Goal: Task Accomplishment & Management: Use online tool/utility

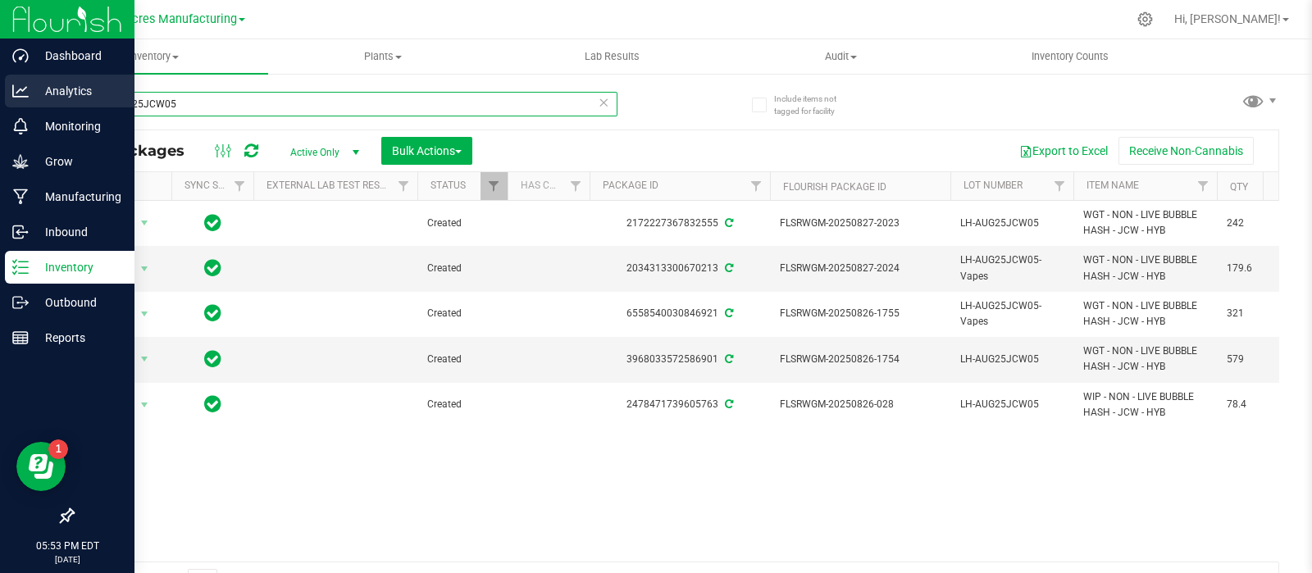
drag, startPoint x: 250, startPoint y: 108, endPoint x: 34, endPoint y: 106, distance: 216.5
click at [34, 107] on div "Dashboard Analytics Monitoring Grow Manufacturing Inbound Inventory Outbound Re…" at bounding box center [656, 286] width 1312 height 573
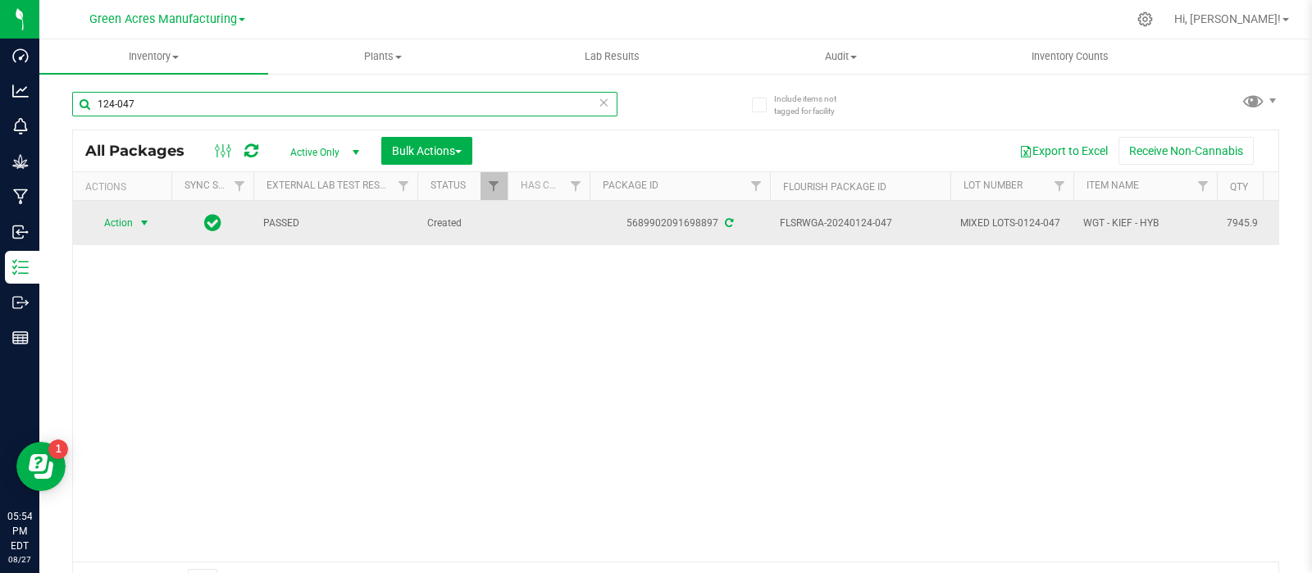
type input "124-047"
click at [138, 212] on span "select" at bounding box center [144, 223] width 21 height 23
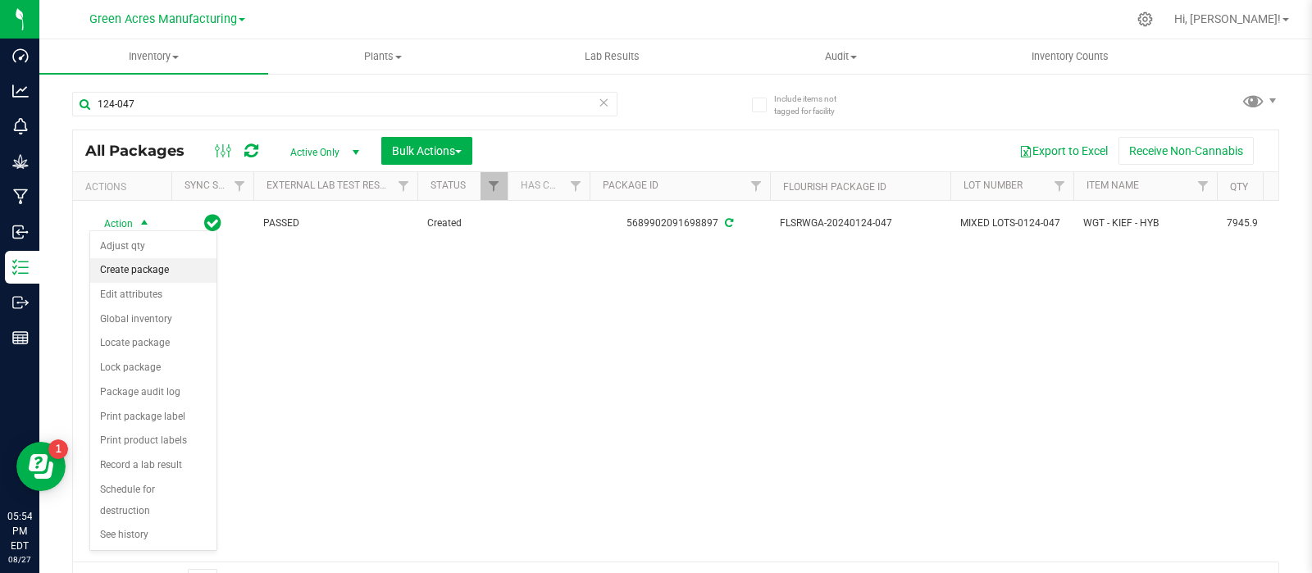
click at [148, 273] on li "Create package" at bounding box center [153, 270] width 126 height 25
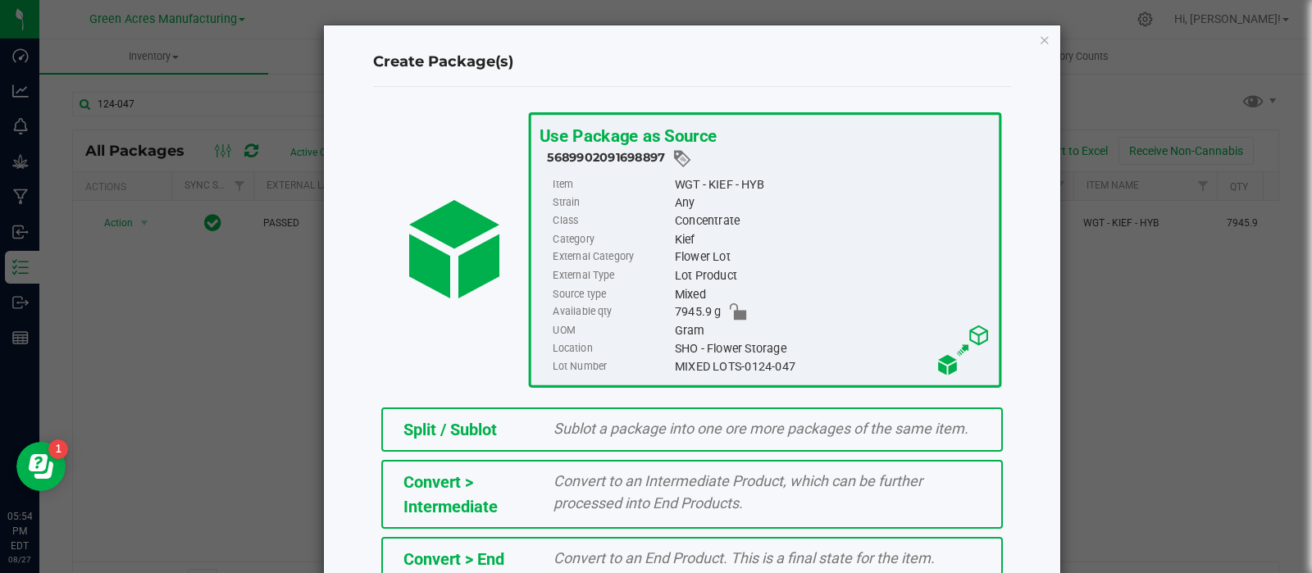
scroll to position [294, 0]
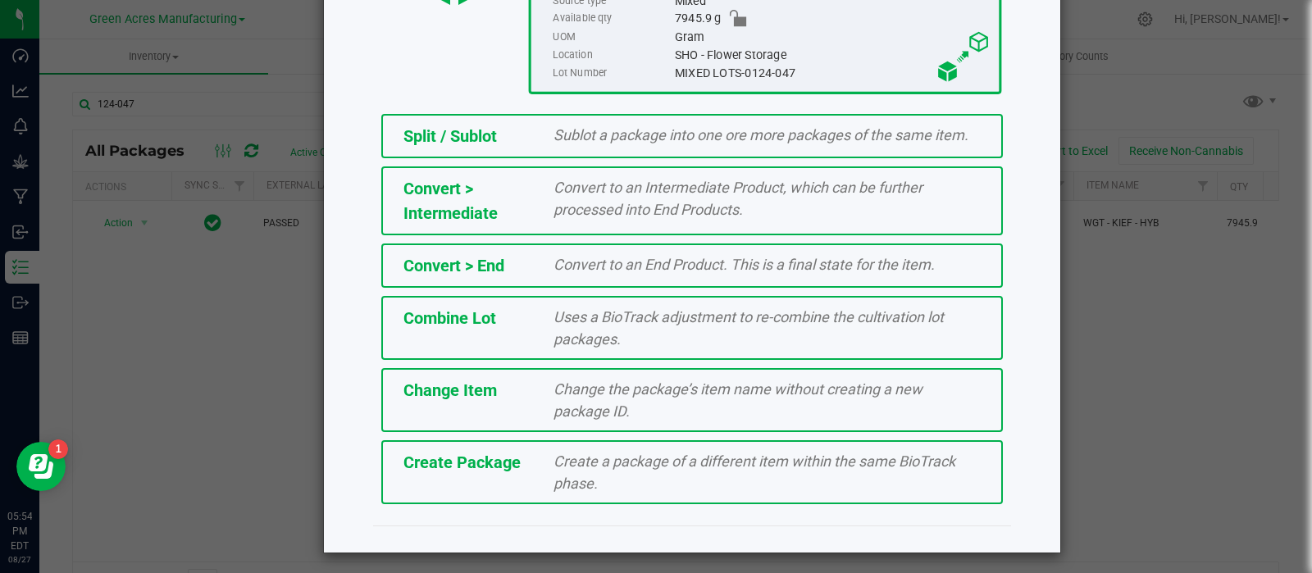
click at [691, 461] on span "Create a package of a different item within the same BioTrack phase." at bounding box center [755, 472] width 402 height 39
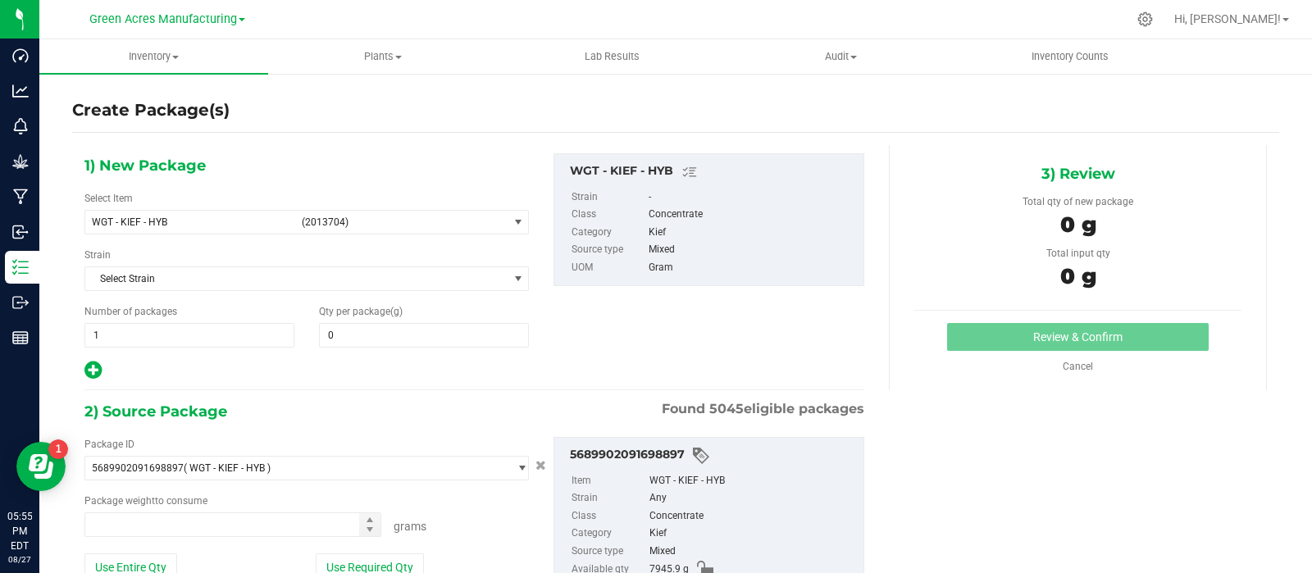
type input "0.0000"
type input "0.0000 g"
click at [213, 218] on span "WGT - KIEF - HYB" at bounding box center [191, 221] width 199 height 11
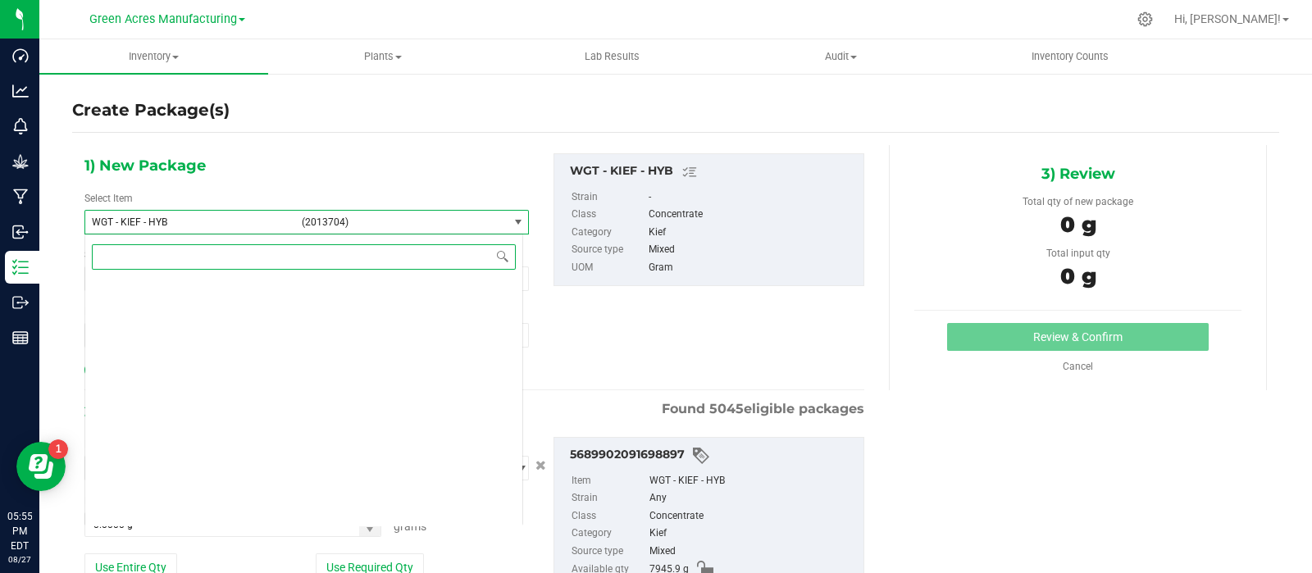
scroll to position [361468, 0]
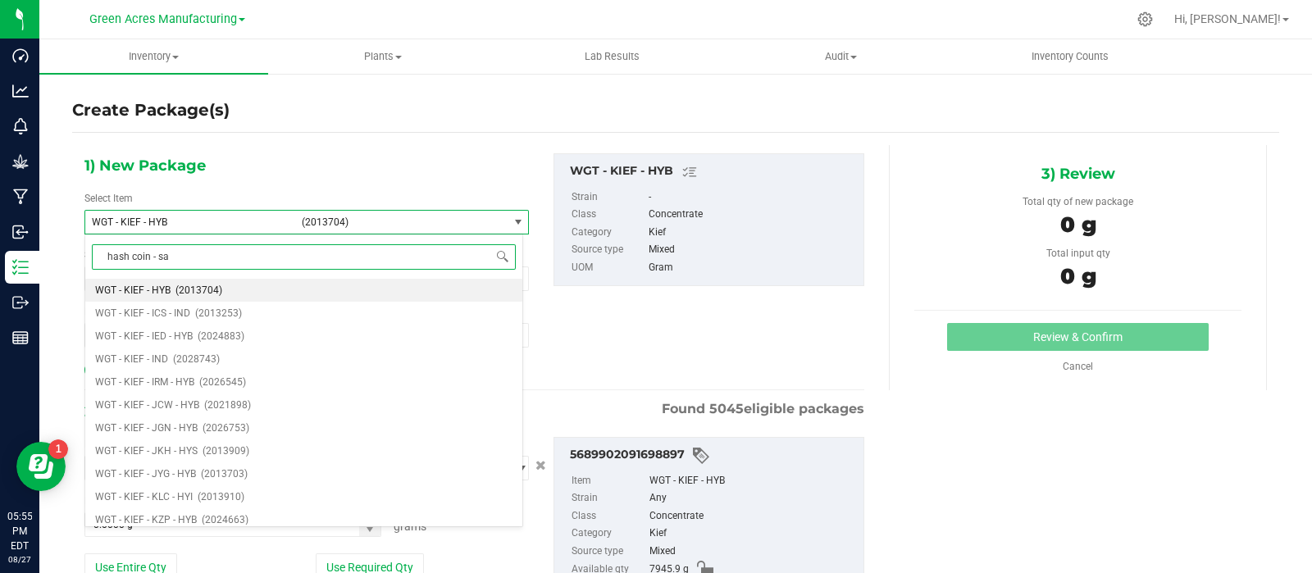
type input "hash coin - sat"
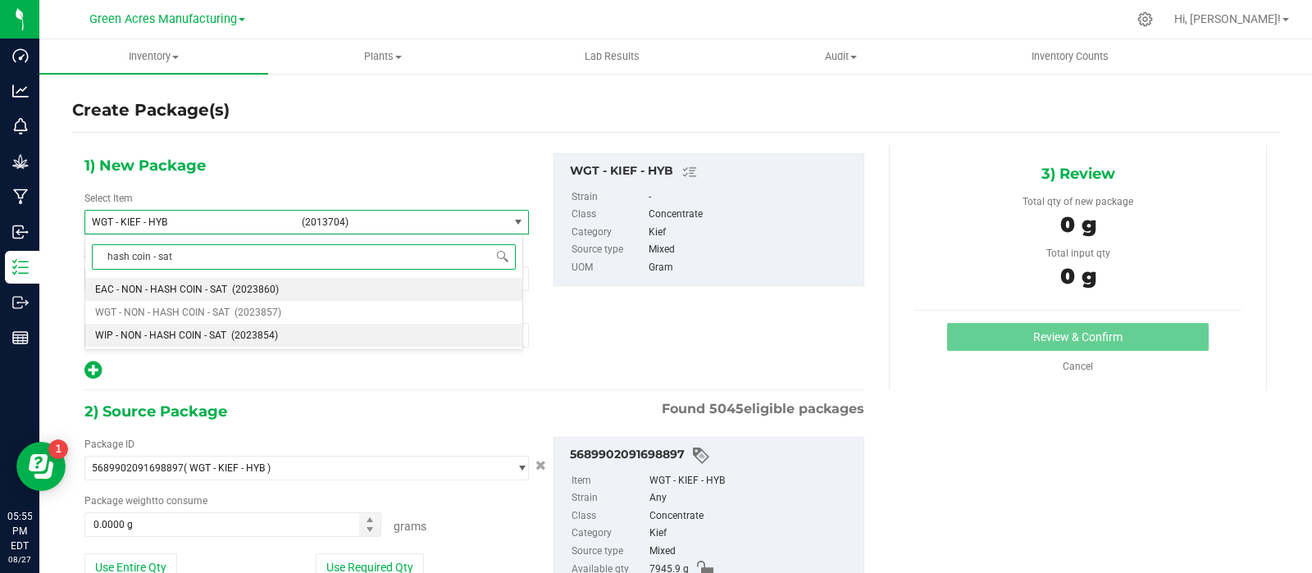
click at [180, 330] on span "WIP - NON - HASH COIN - SAT" at bounding box center [160, 335] width 131 height 11
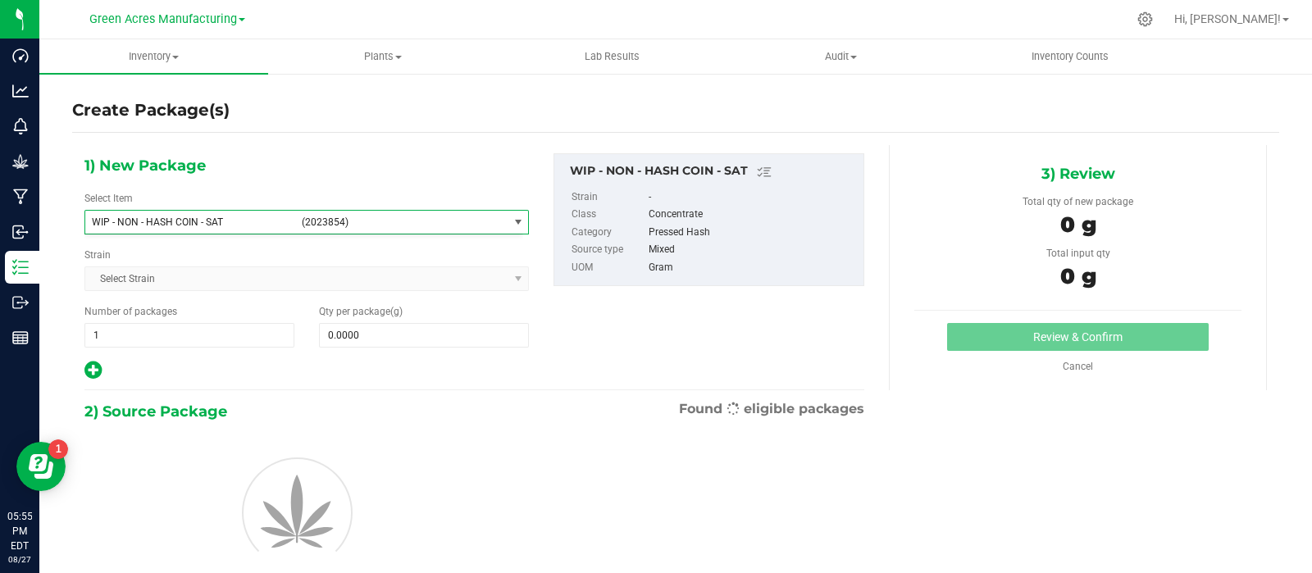
type input "0.0000"
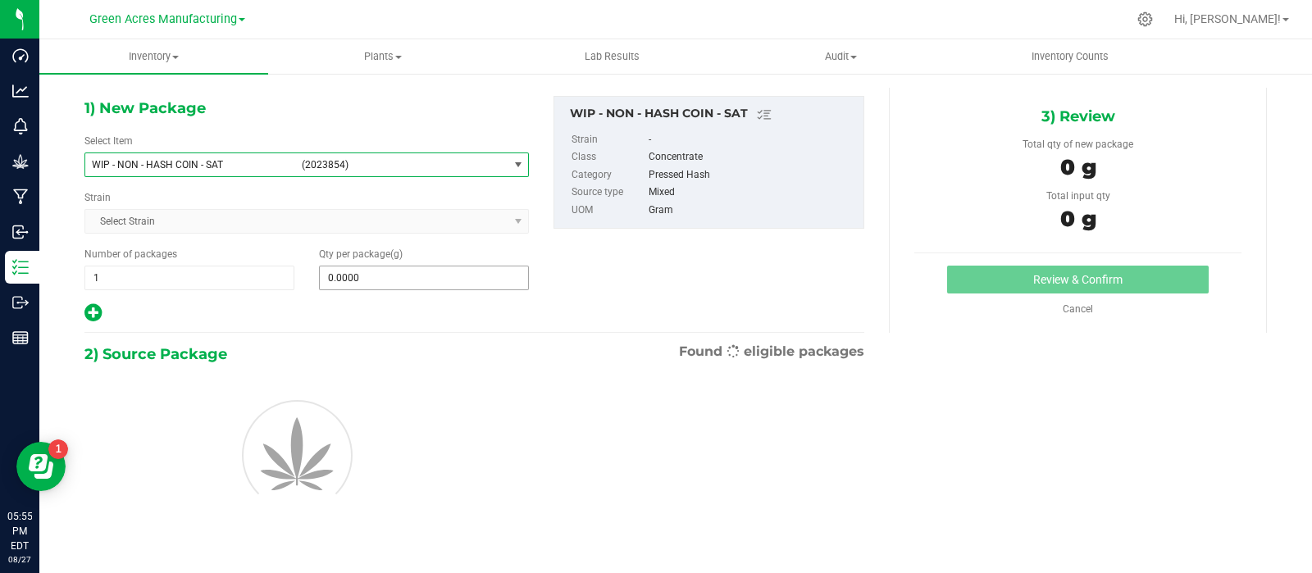
click at [378, 271] on input "0.0000" at bounding box center [424, 278] width 208 height 23
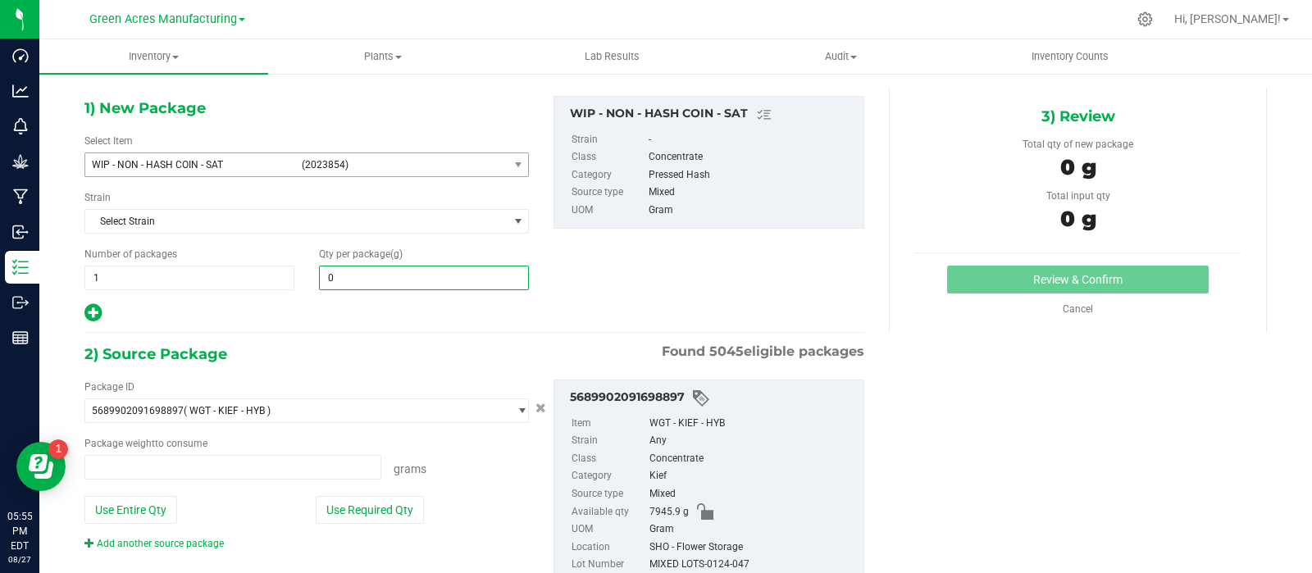
type input "0.0000 g"
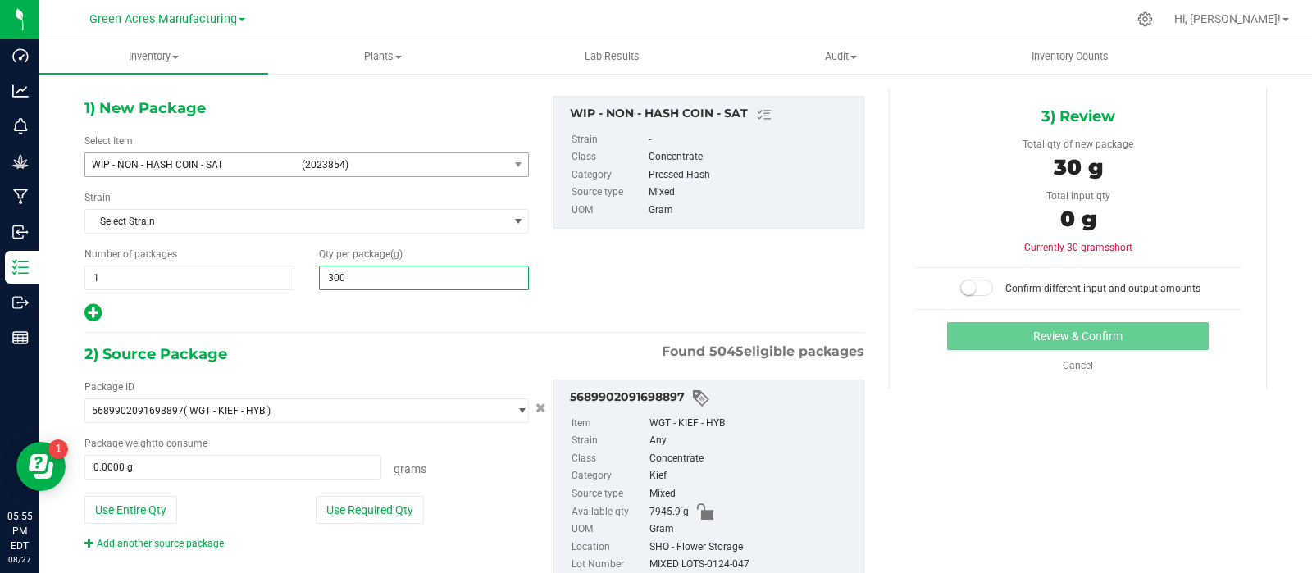
type input "3000"
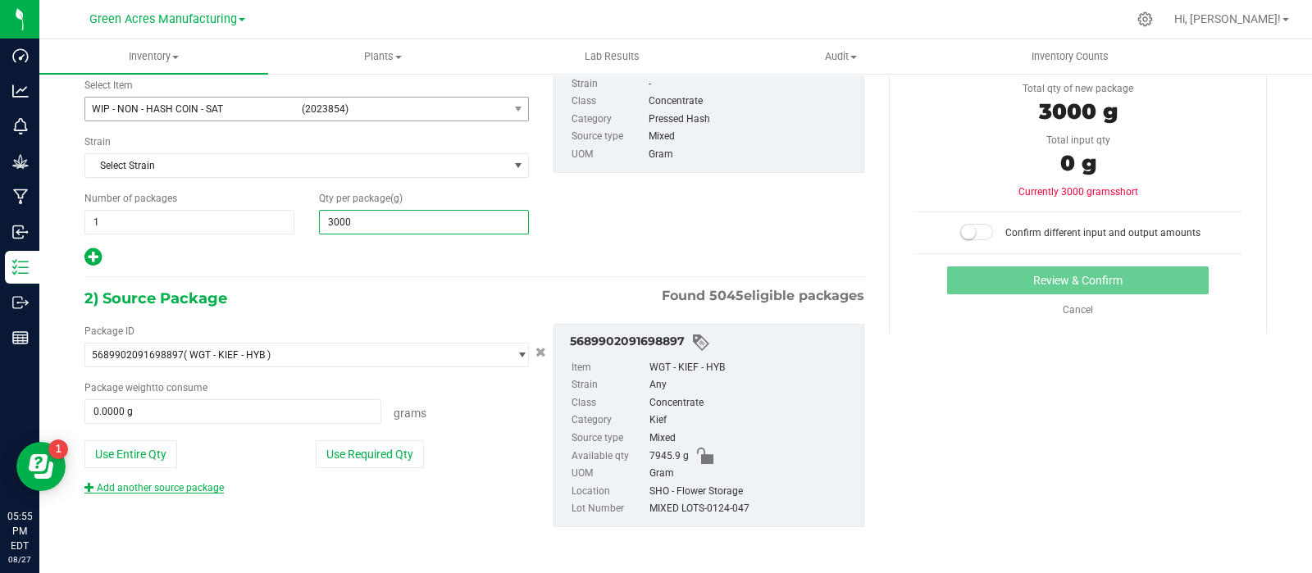
type input "3,000.0000"
click at [195, 486] on link "Add another source package" at bounding box center [153, 487] width 139 height 11
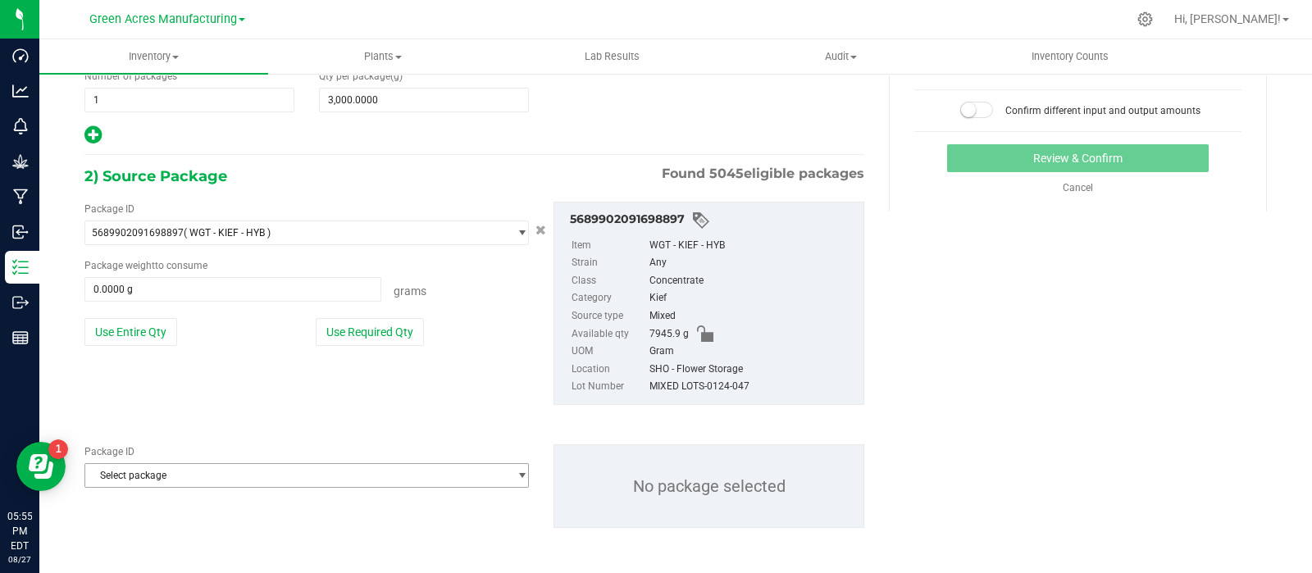
click at [197, 475] on span "Select package" at bounding box center [296, 475] width 422 height 23
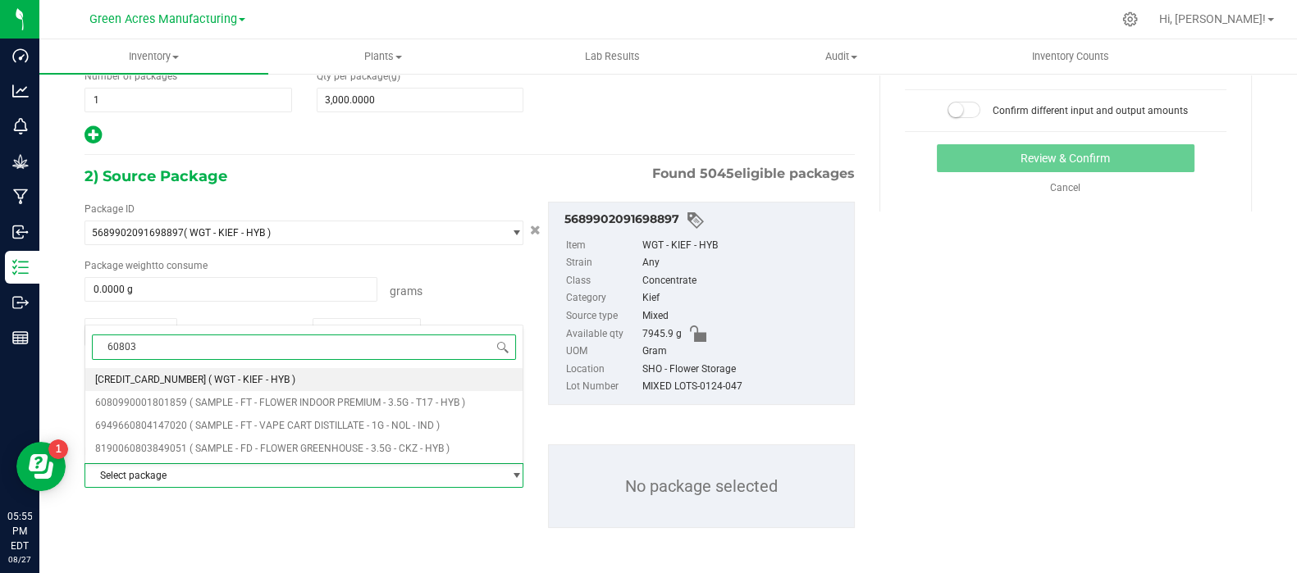
type input "608033"
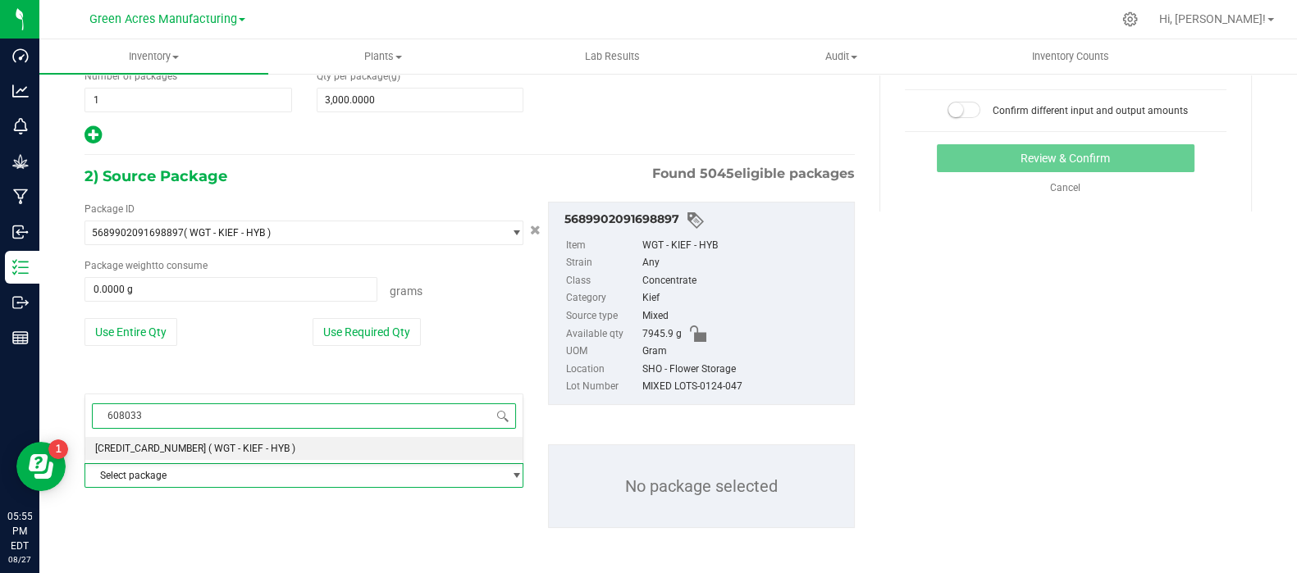
click at [208, 449] on span "( WGT - KIEF - HYB )" at bounding box center [251, 448] width 87 height 11
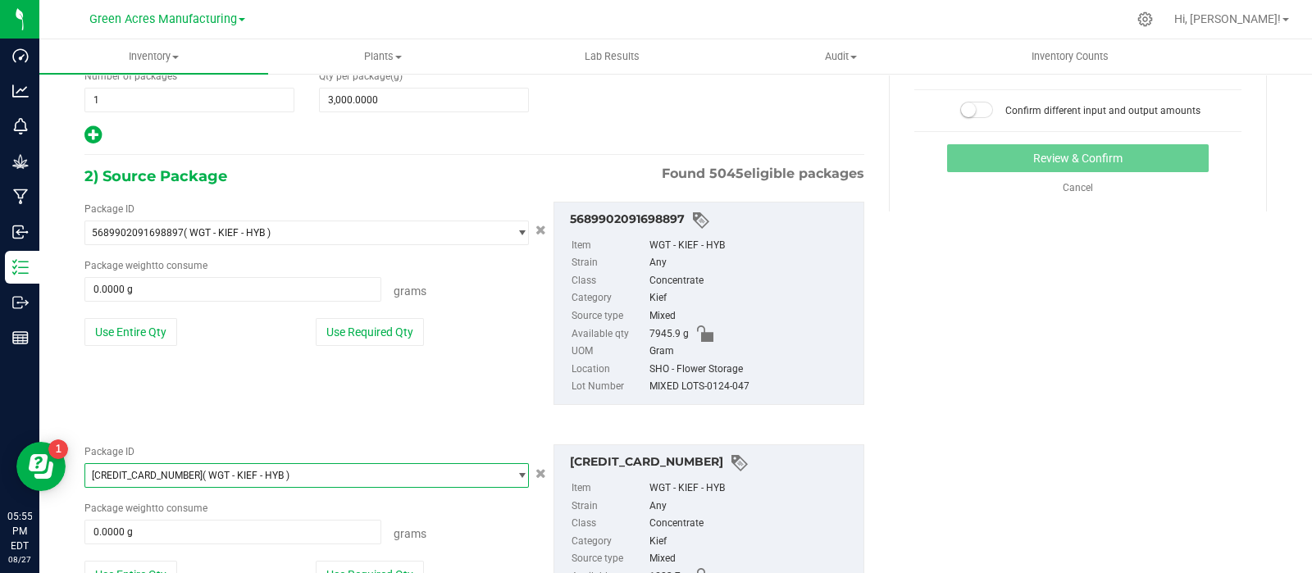
scroll to position [356, 0]
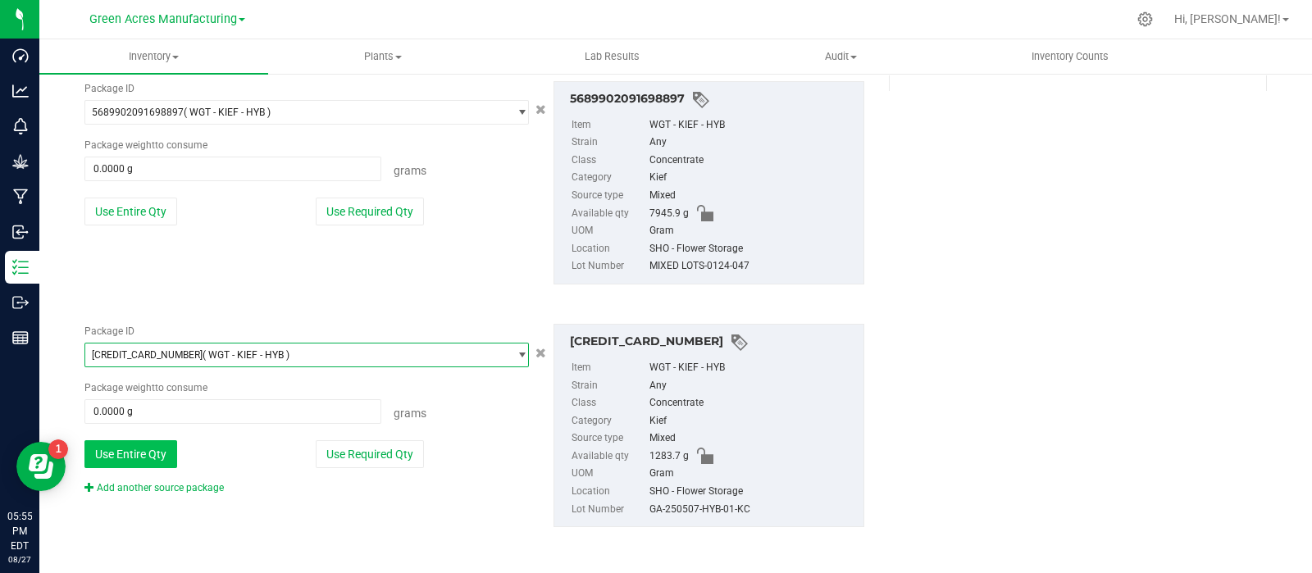
click at [137, 441] on button "Use Entire Qty" at bounding box center [130, 454] width 93 height 28
type input "1283.7000 g"
type input "1283.7"
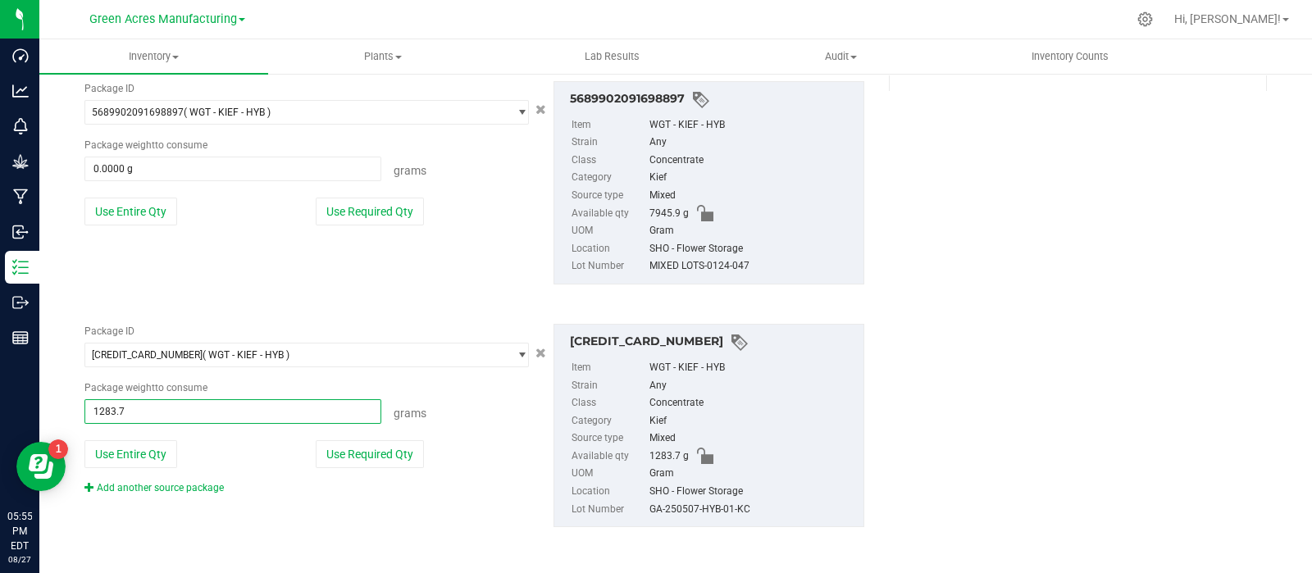
drag, startPoint x: 164, startPoint y: 412, endPoint x: 74, endPoint y: 421, distance: 90.7
click at [74, 421] on div "Package ID 6080330796259852 ( WGT - KIEF - HYB ) 6060853039147436 6061846689285…" at bounding box center [306, 409] width 469 height 171
click at [176, 483] on link "Add another source package" at bounding box center [153, 487] width 139 height 11
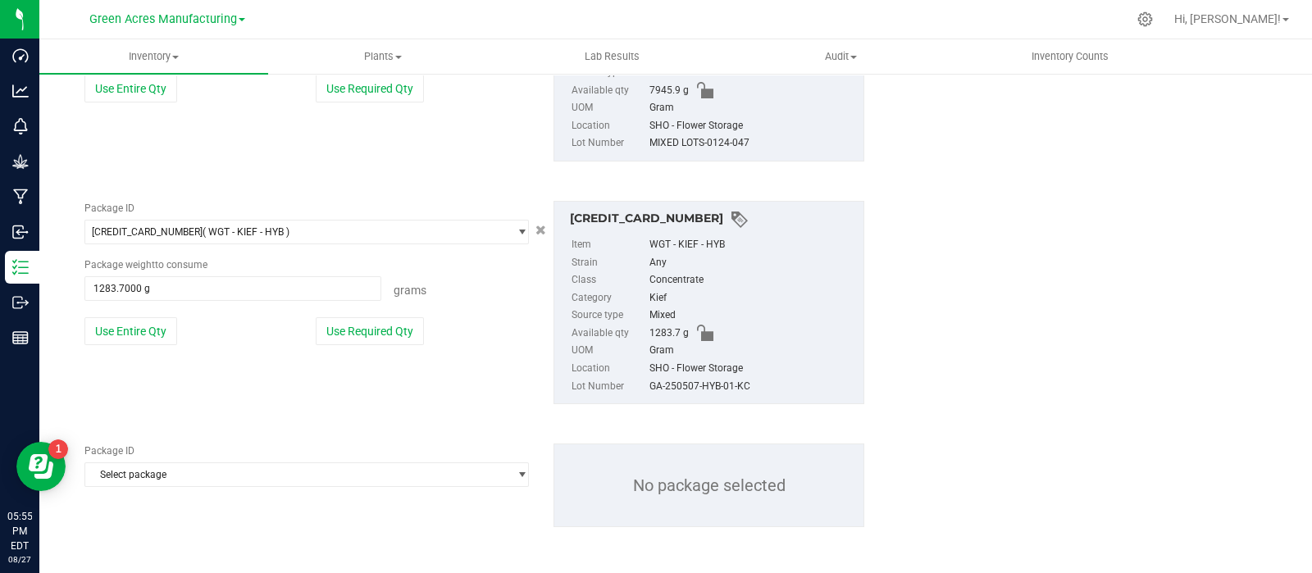
scroll to position [479, 0]
click at [177, 473] on span "Select package" at bounding box center [296, 474] width 422 height 23
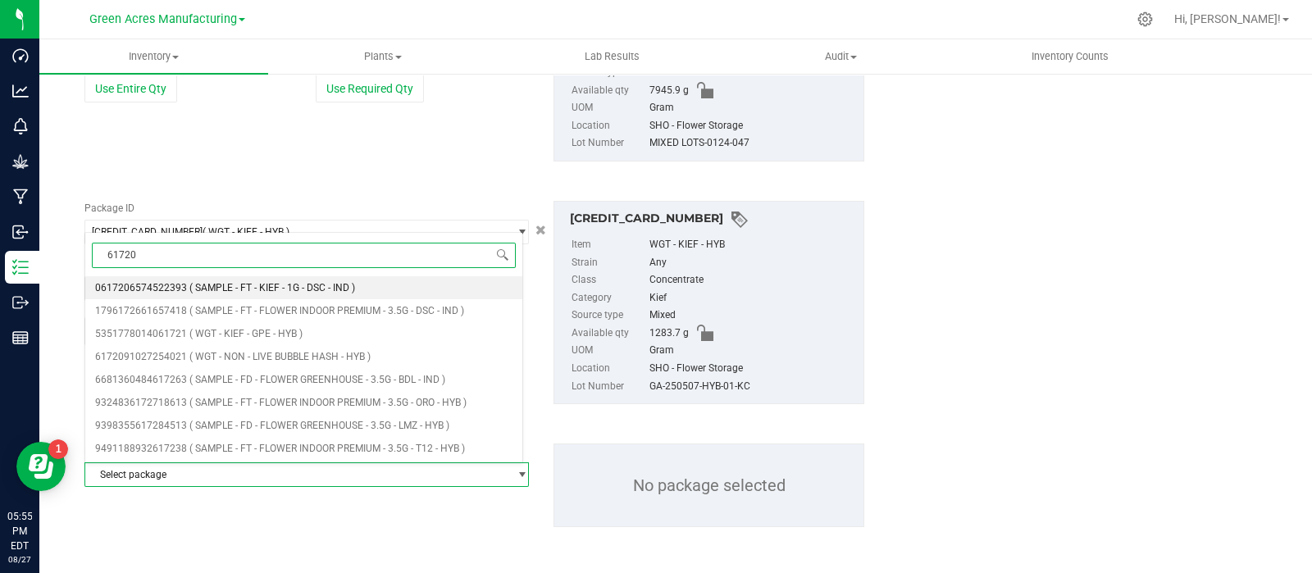
type input "617209"
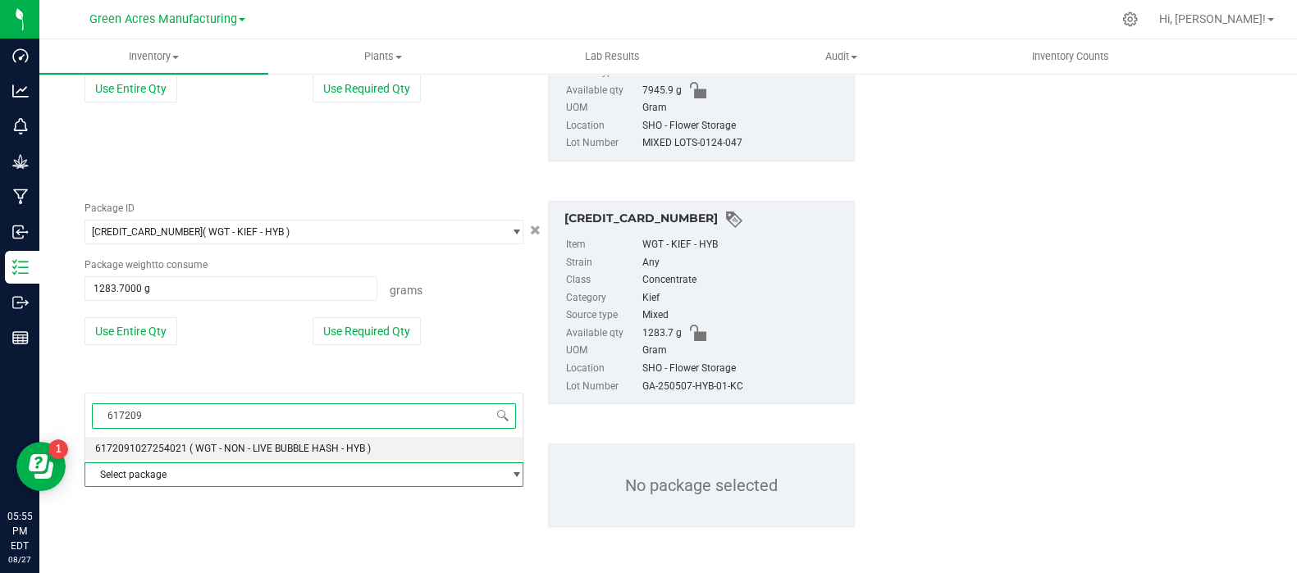
click at [180, 446] on span "6172091027254021" at bounding box center [141, 448] width 92 height 11
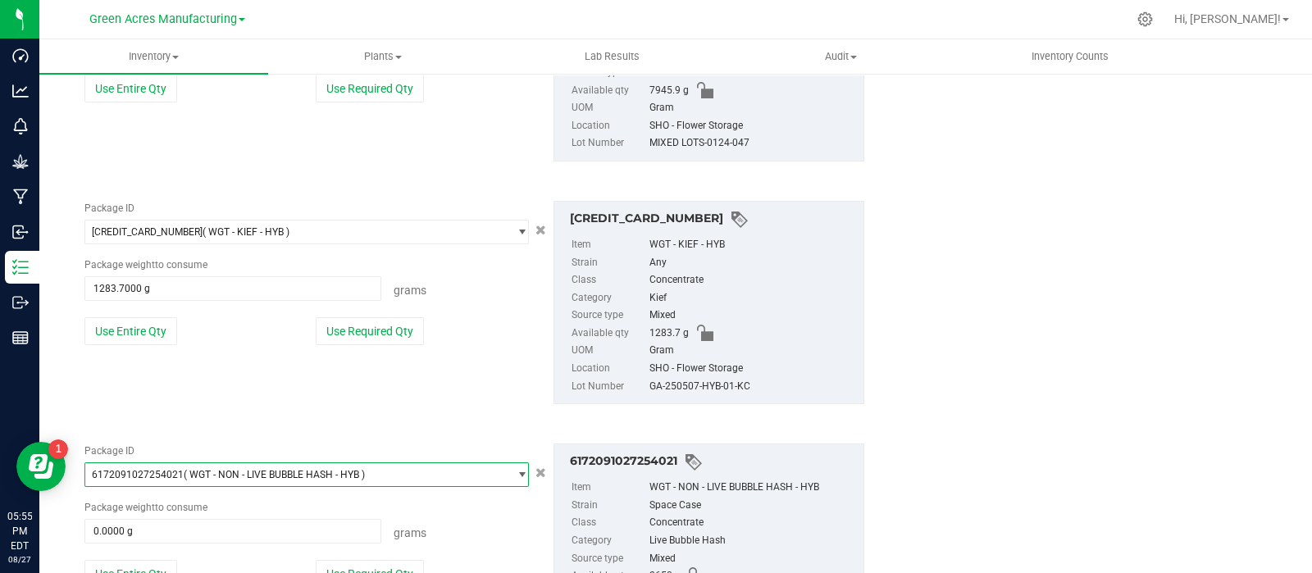
scroll to position [599, 0]
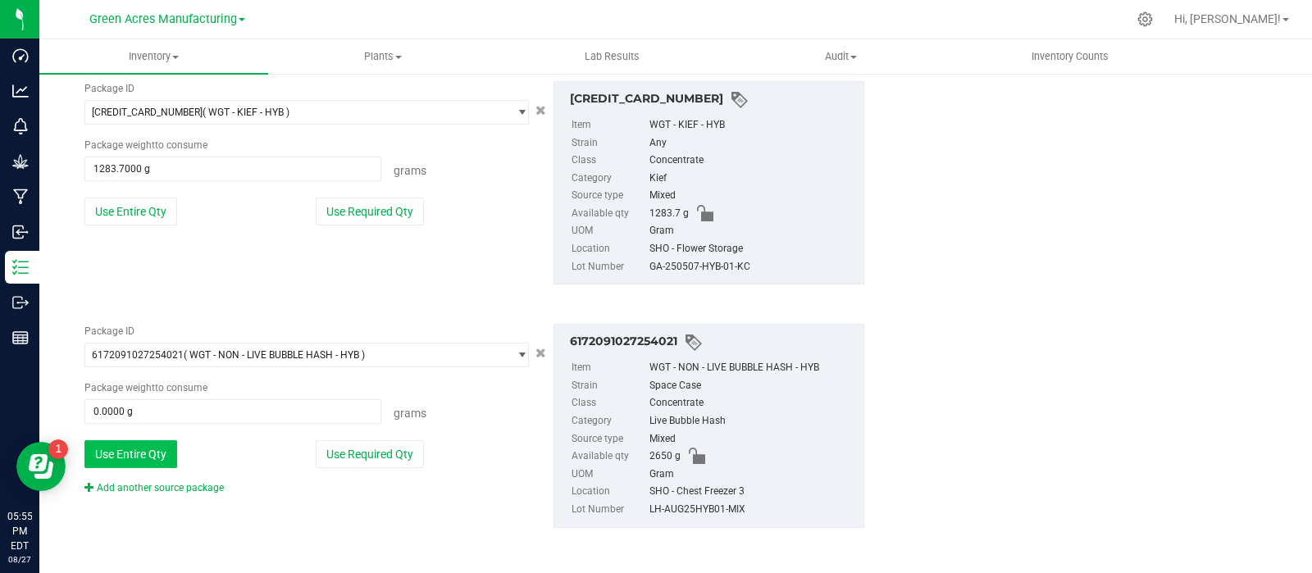
click at [100, 444] on button "Use Entire Qty" at bounding box center [130, 454] width 93 height 28
type input "2650.0000 g"
drag, startPoint x: 151, startPoint y: 415, endPoint x: 75, endPoint y: 421, distance: 76.5
click at [78, 421] on div "Package ID 6172091027254021 ( WGT - NON - LIVE BUBBLE HASH - HYB ) 615335026407…" at bounding box center [306, 409] width 469 height 171
type input "1500"
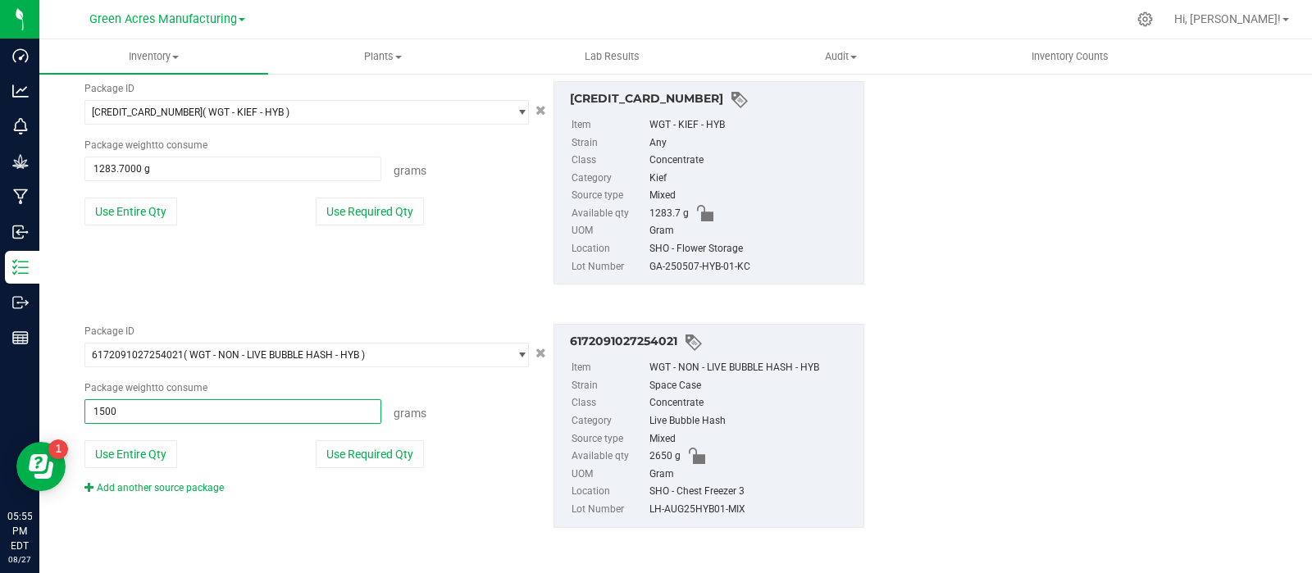
type input "1500.0000 g"
click at [133, 294] on div "Package ID 6080330796259852 ( WGT - KIEF - HYB ) 6060853039147436 6061846689285…" at bounding box center [474, 183] width 804 height 230
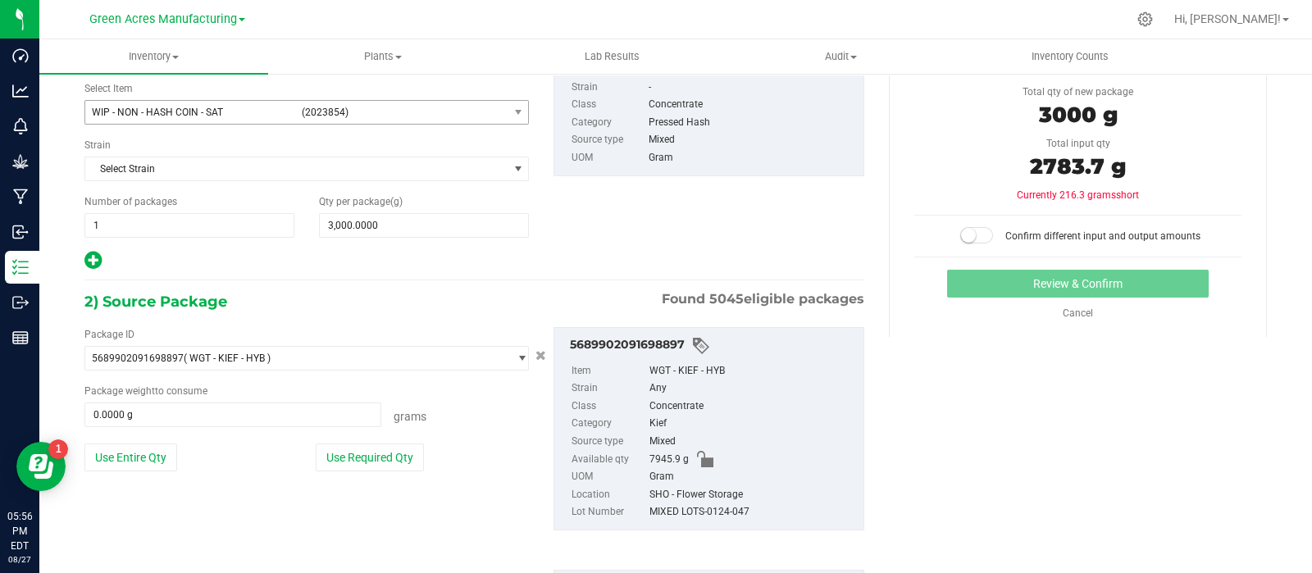
scroll to position [111, 0]
click at [148, 444] on button "Use Entire Qty" at bounding box center [130, 457] width 93 height 28
click at [366, 457] on button "Use Required Qty" at bounding box center [370, 457] width 108 height 28
type input "216.3000 g"
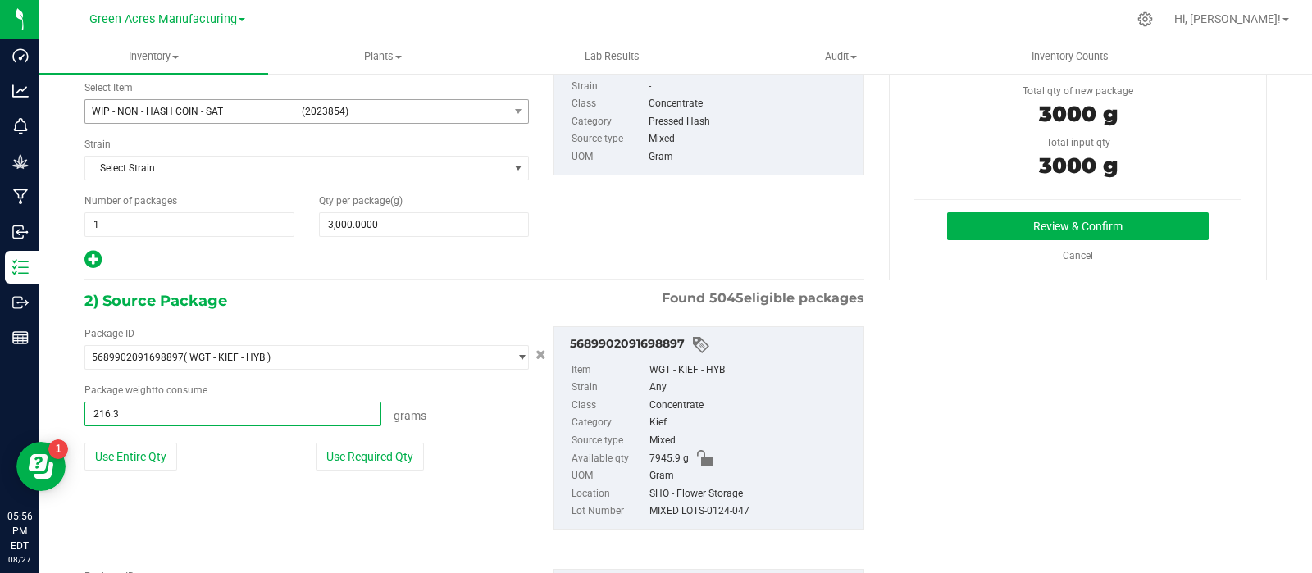
drag, startPoint x: 209, startPoint y: 416, endPoint x: 84, endPoint y: 416, distance: 125.5
click at [84, 416] on span "216.3000 g 216.3" at bounding box center [232, 414] width 297 height 25
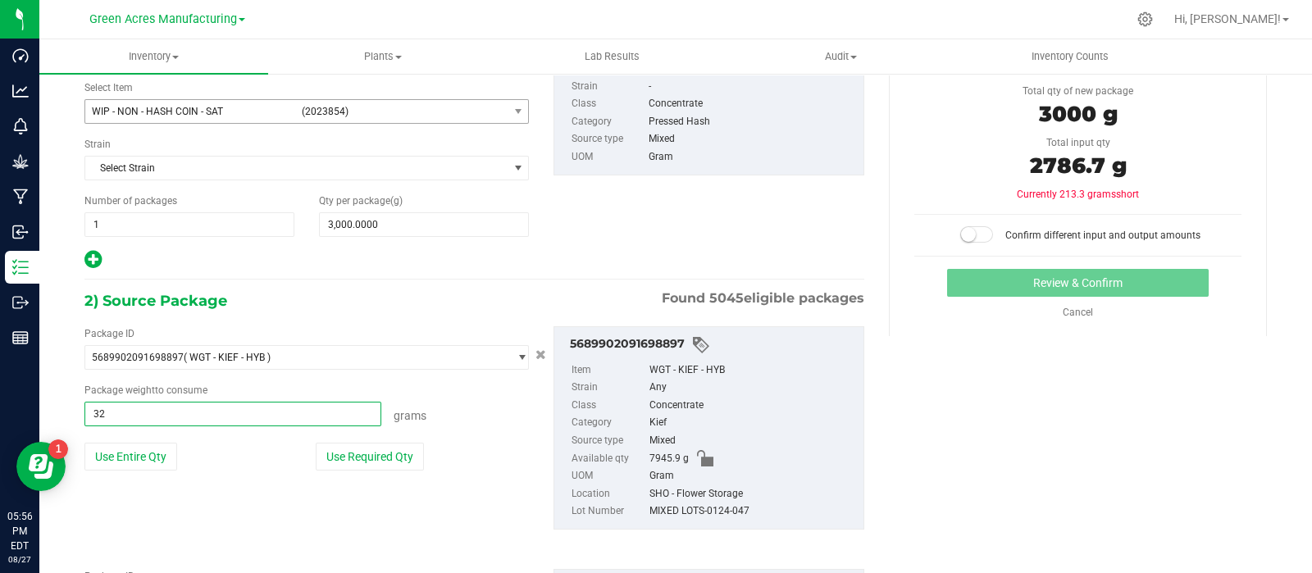
type input "325"
type input "325.0000 g"
click at [578, 397] on label "Class" at bounding box center [609, 406] width 75 height 18
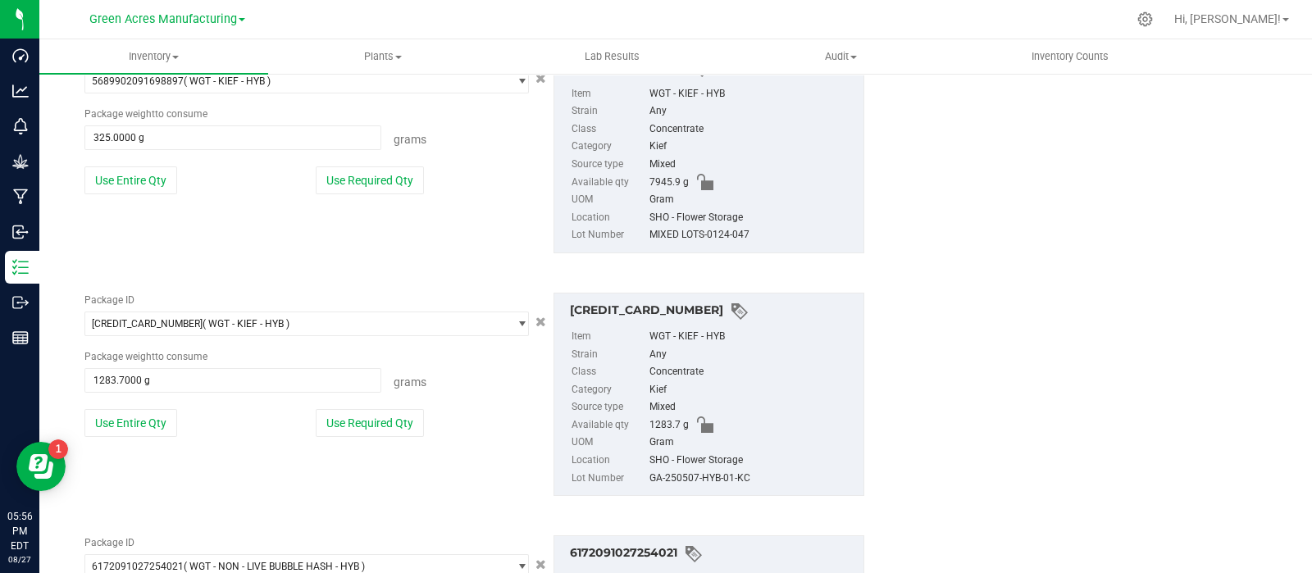
scroll to position [387, 0]
click at [148, 419] on button "Use Entire Qty" at bounding box center [130, 423] width 93 height 28
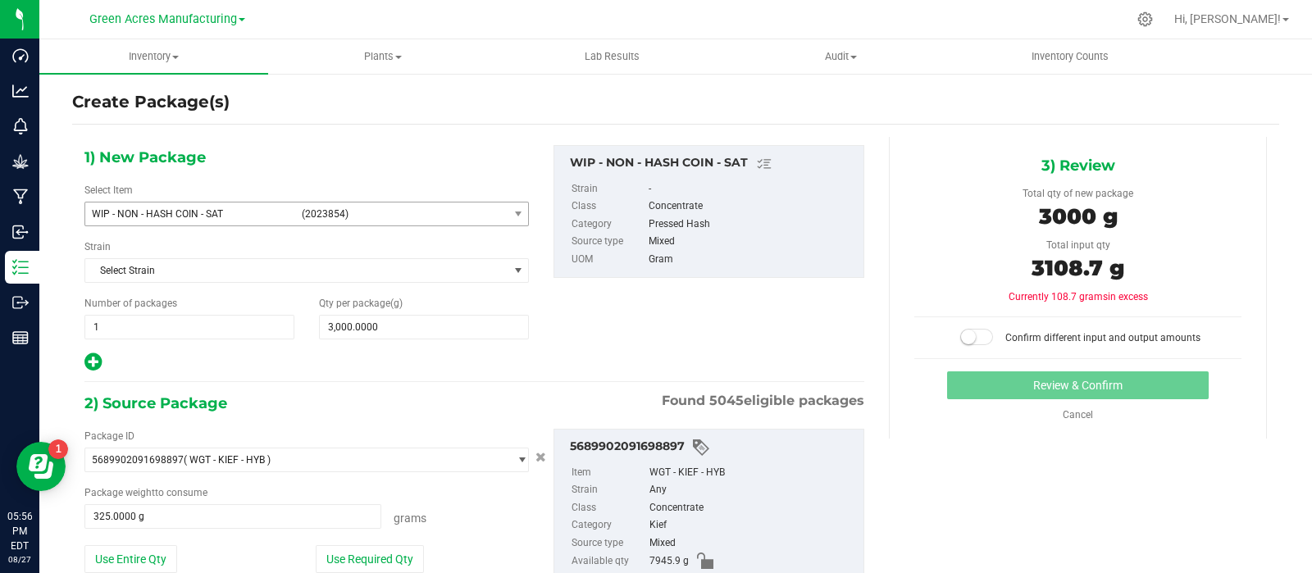
scroll to position [0, 0]
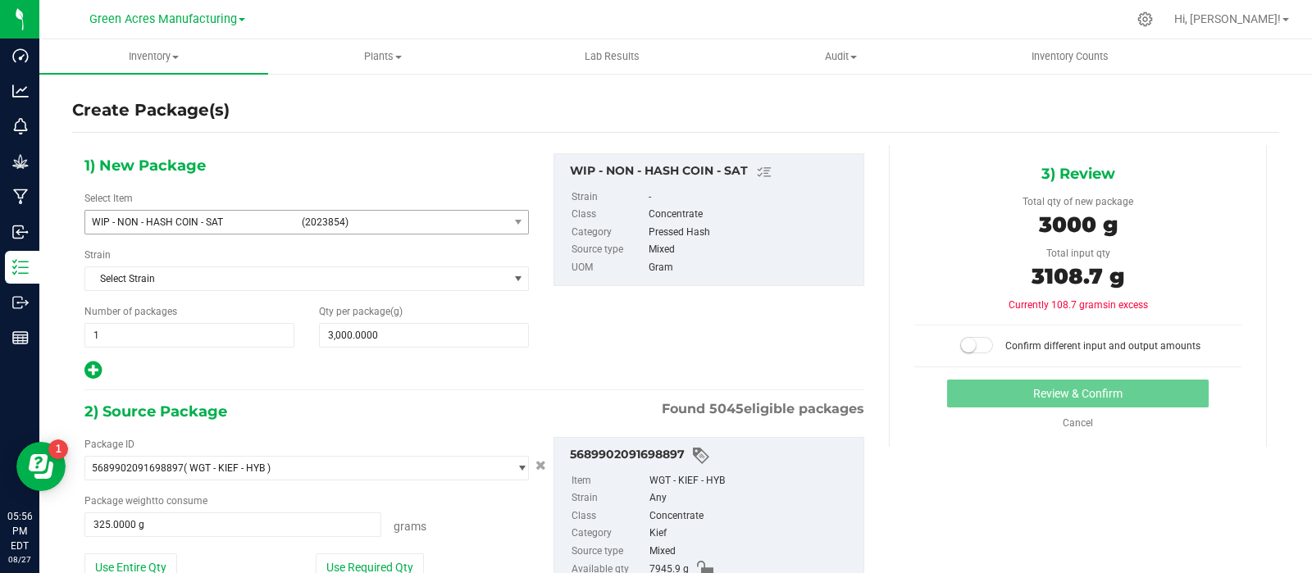
click at [968, 342] on span at bounding box center [976, 345] width 33 height 16
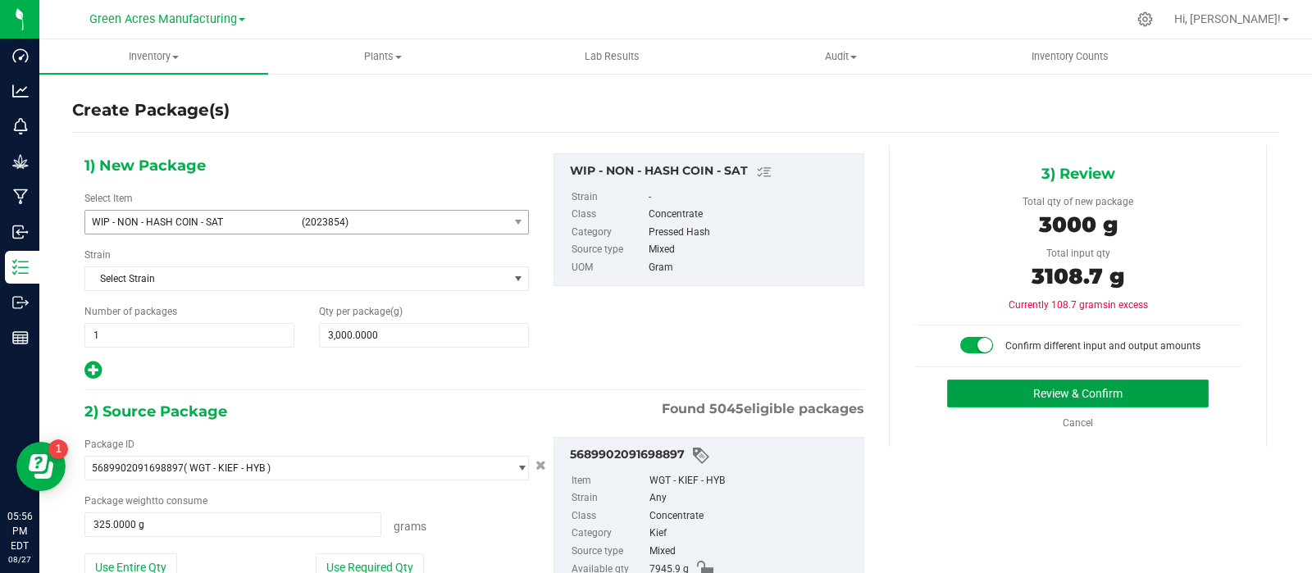
click at [982, 390] on button "Review & Confirm" at bounding box center [1078, 394] width 262 height 28
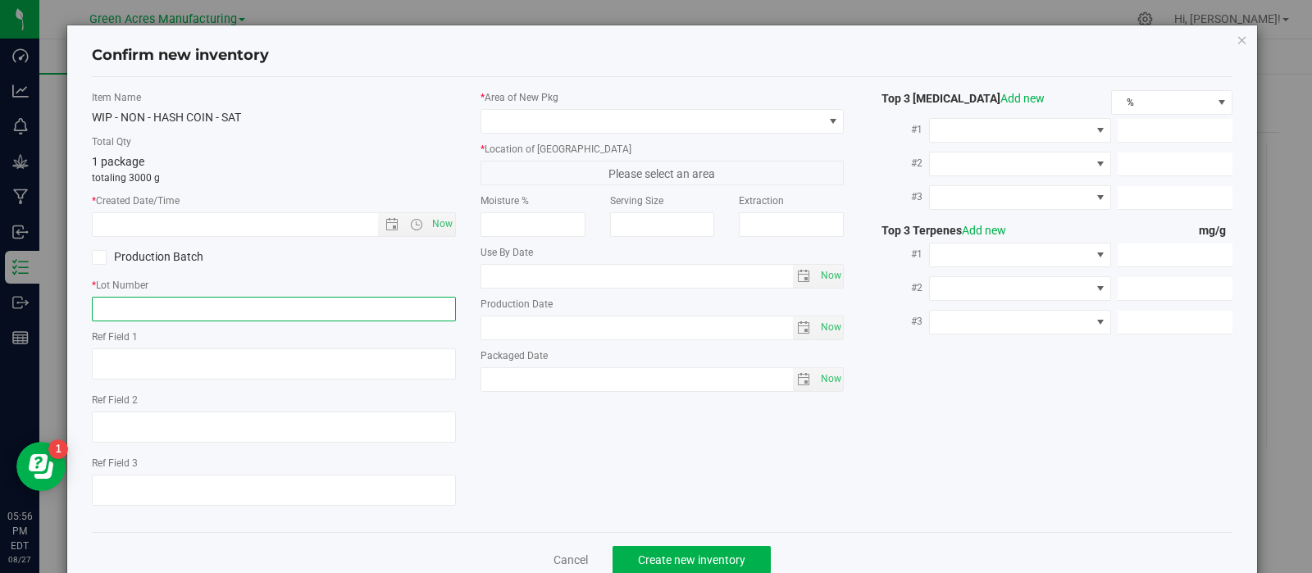
click at [317, 305] on input "text" at bounding box center [274, 309] width 364 height 25
type input "HC-827-SAT"
click at [436, 219] on span "Now" at bounding box center [442, 224] width 28 height 24
type input "8/27/2025 5:56 PM"
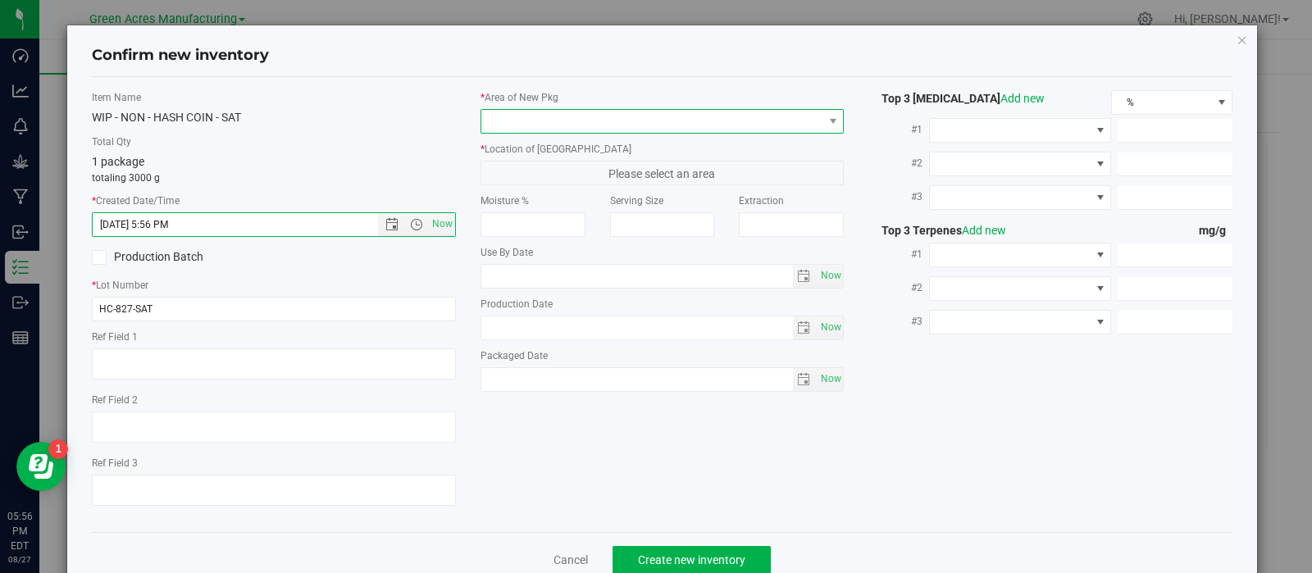
click at [522, 120] on span at bounding box center [652, 121] width 342 height 23
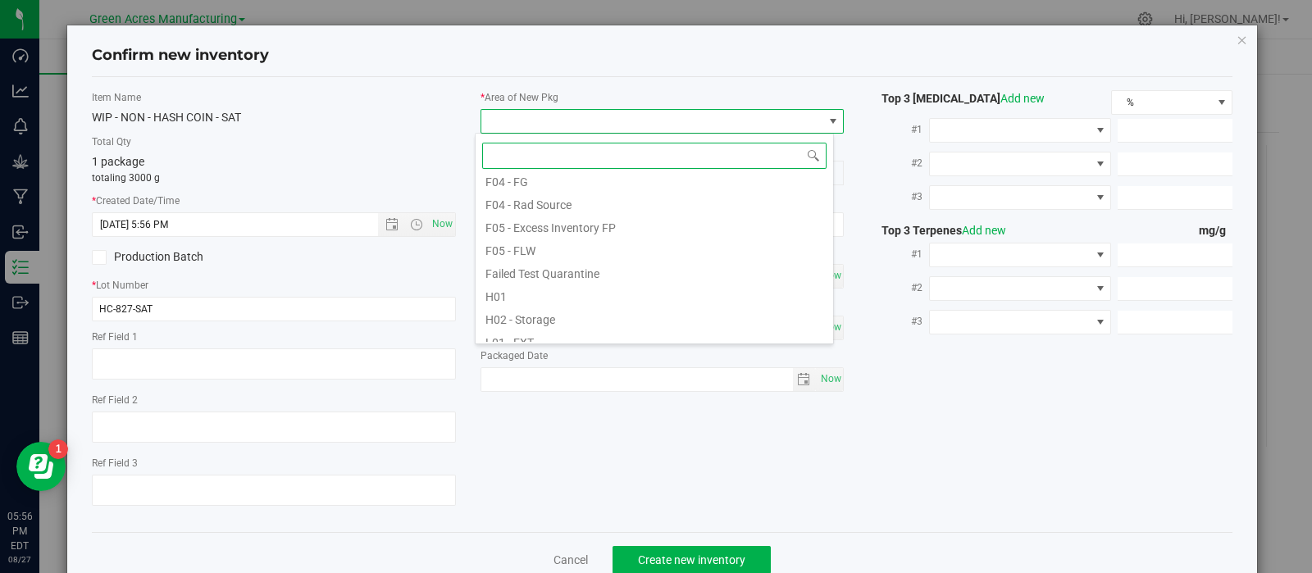
scroll to position [148, 0]
click at [554, 315] on li "H02 - Storage" at bounding box center [655, 316] width 358 height 23
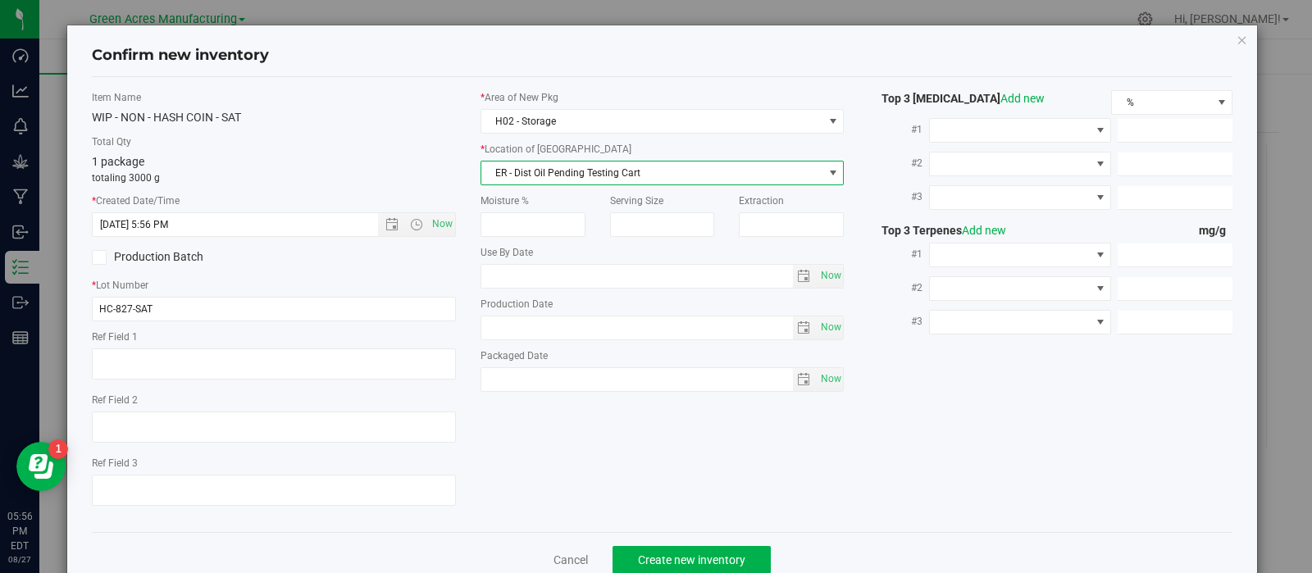
click at [554, 178] on span "ER - Dist Oil Pending Testing Cart" at bounding box center [652, 173] width 342 height 23
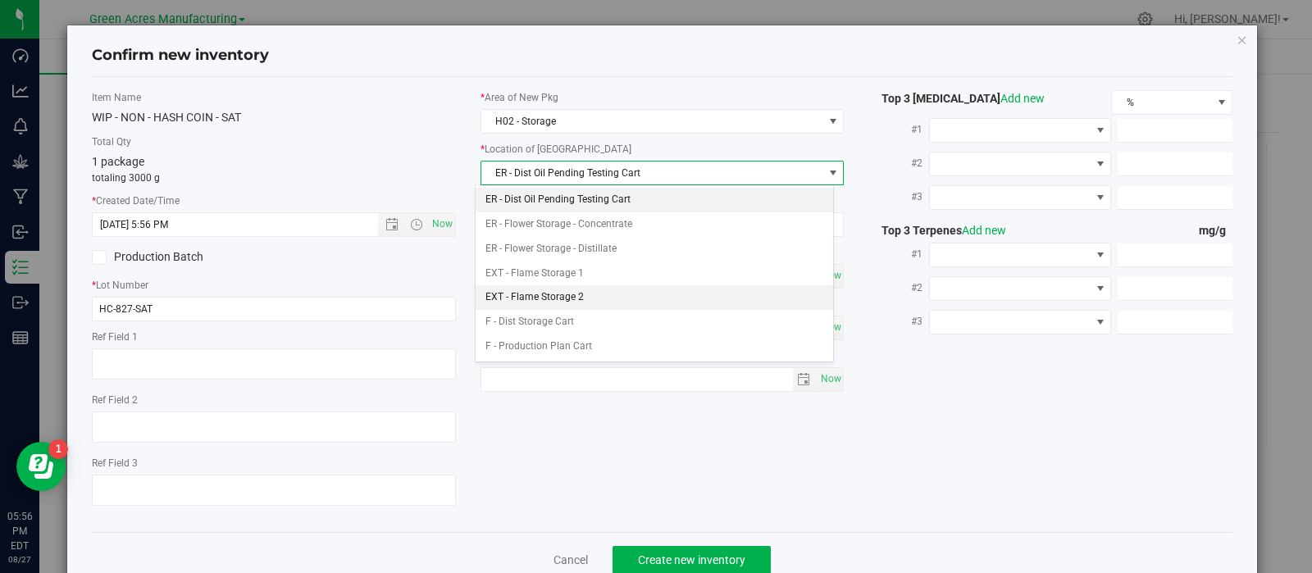
click at [589, 297] on li "EXT - Flame Storage 2" at bounding box center [655, 297] width 358 height 25
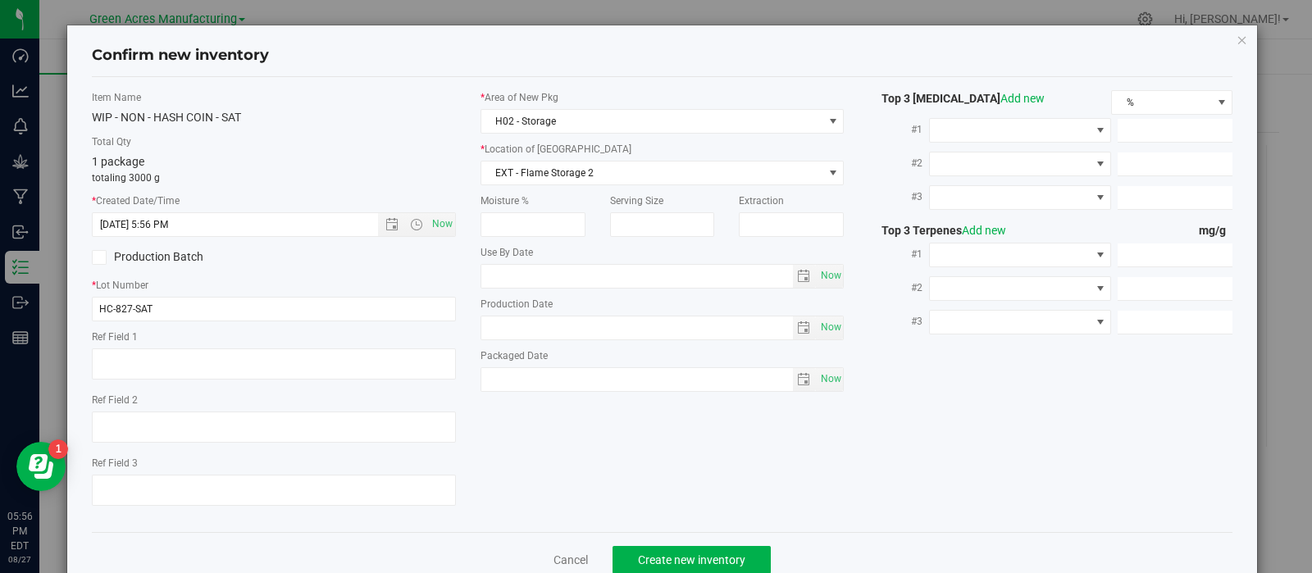
click at [640, 547] on div "Cancel Create new inventory" at bounding box center [663, 559] width 1142 height 55
click at [643, 556] on span "Create new inventory" at bounding box center [691, 560] width 107 height 13
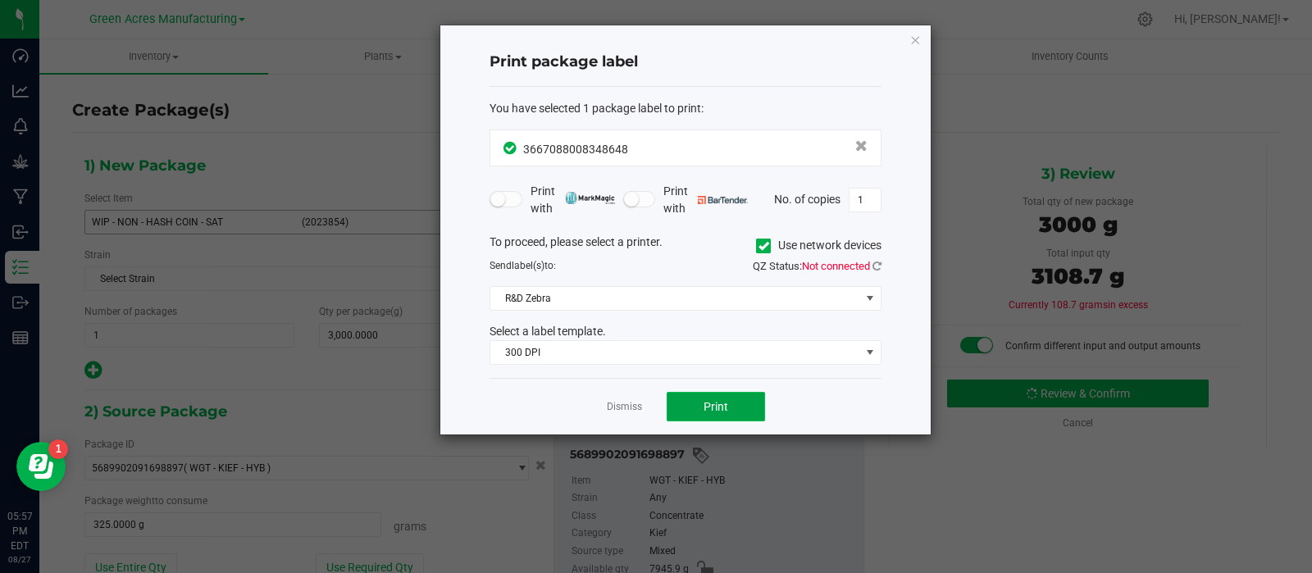
click at [707, 411] on span "Print" at bounding box center [716, 406] width 25 height 13
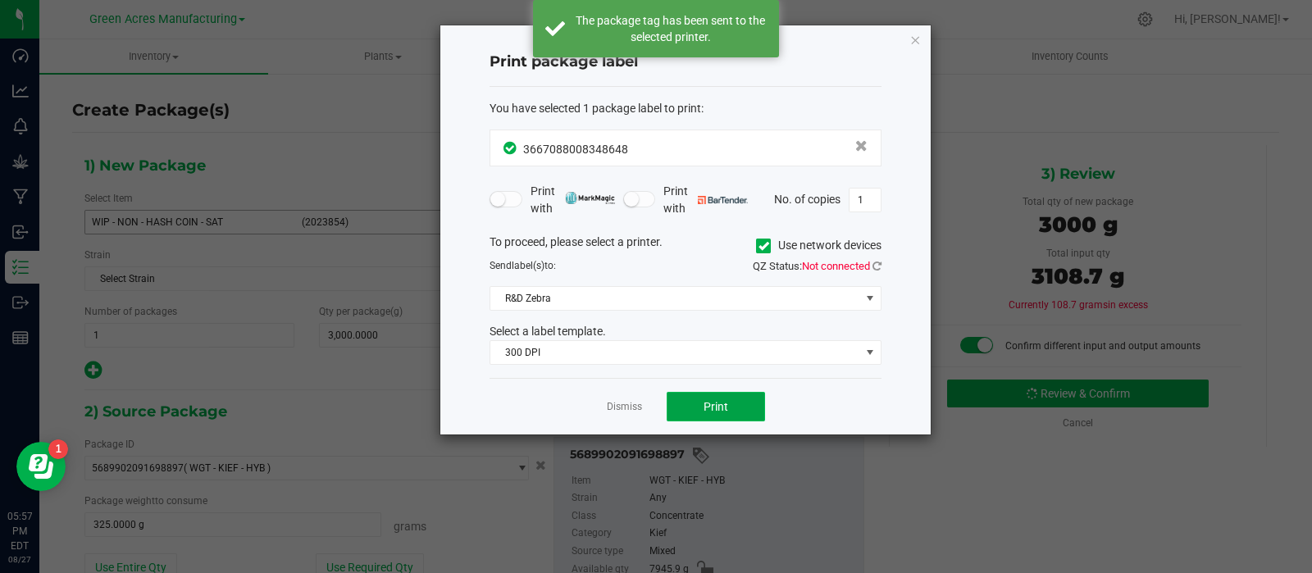
click at [707, 411] on span "Print" at bounding box center [716, 406] width 25 height 13
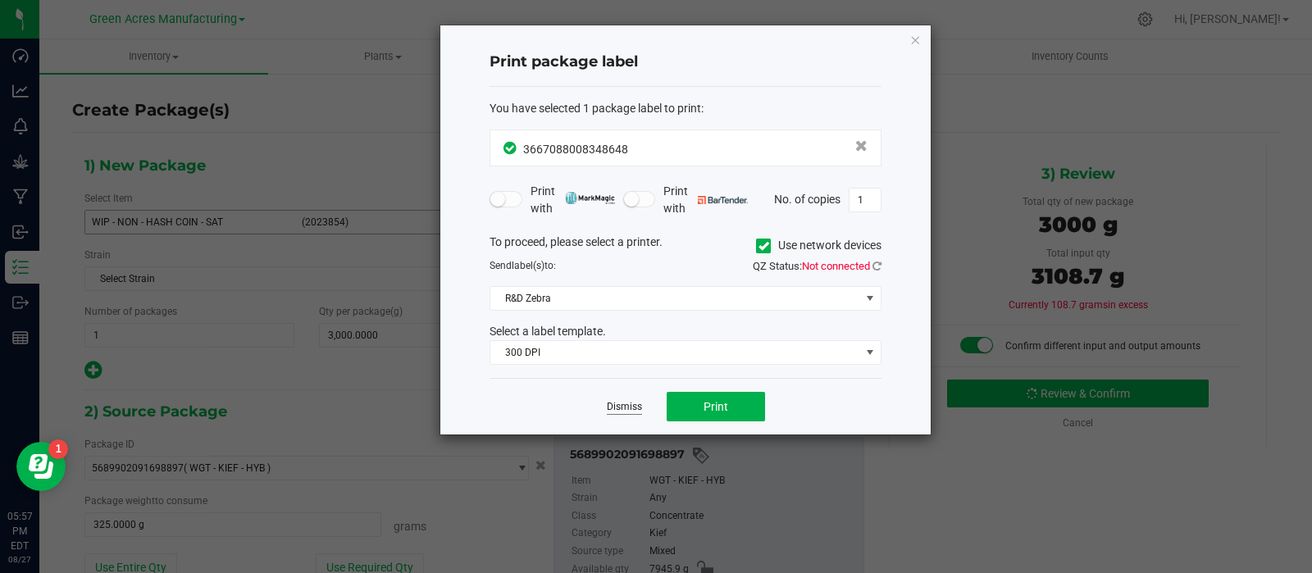
click at [631, 401] on link "Dismiss" at bounding box center [624, 407] width 35 height 14
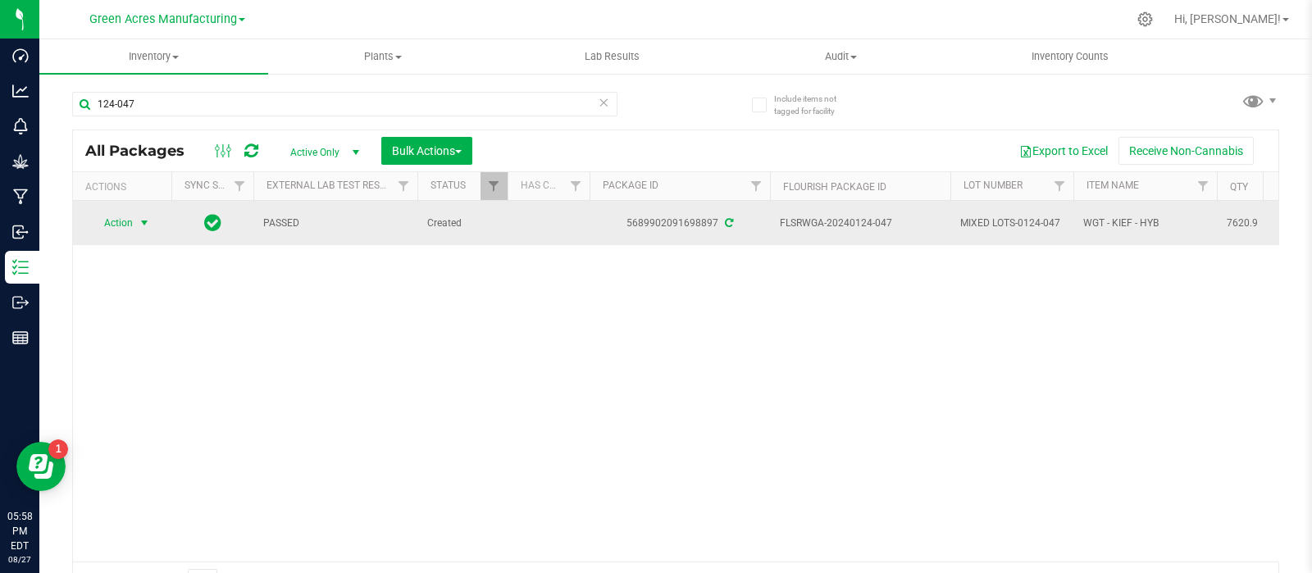
click at [143, 216] on span "select" at bounding box center [144, 222] width 13 height 13
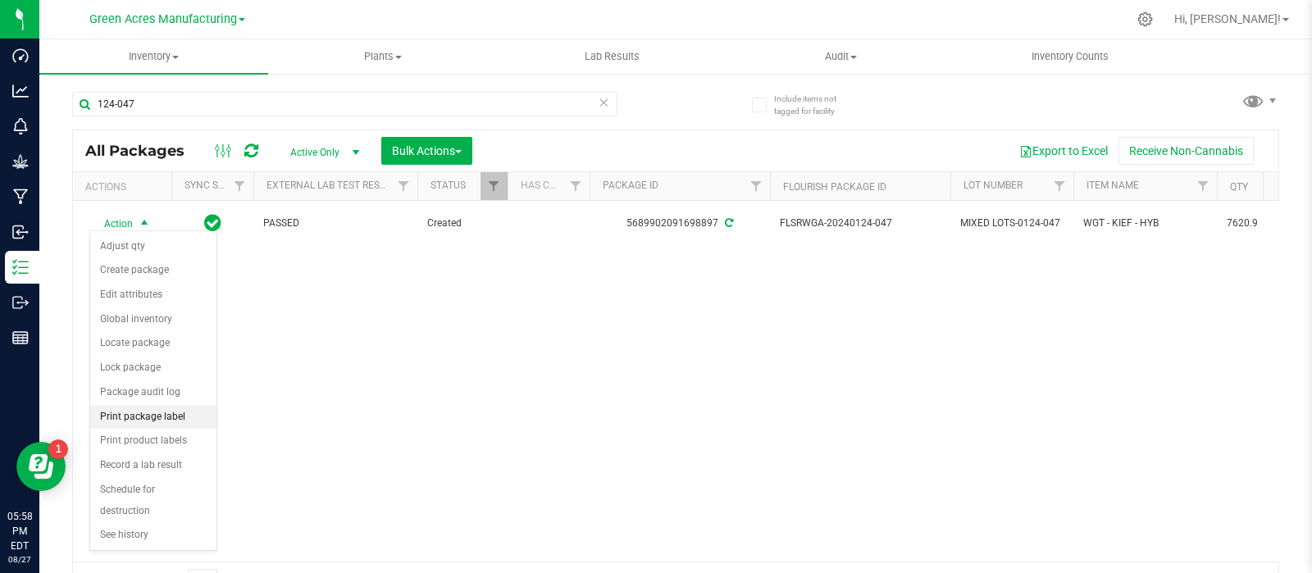
click at [152, 419] on li "Print package label" at bounding box center [153, 417] width 126 height 25
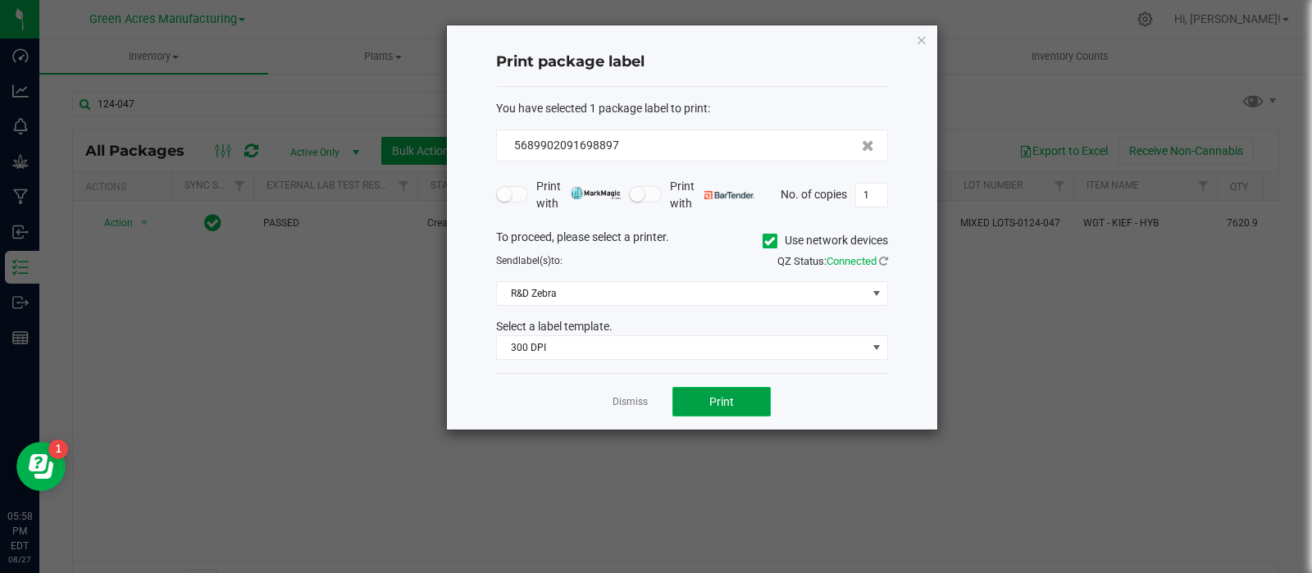
click at [722, 395] on span "Print" at bounding box center [721, 401] width 25 height 13
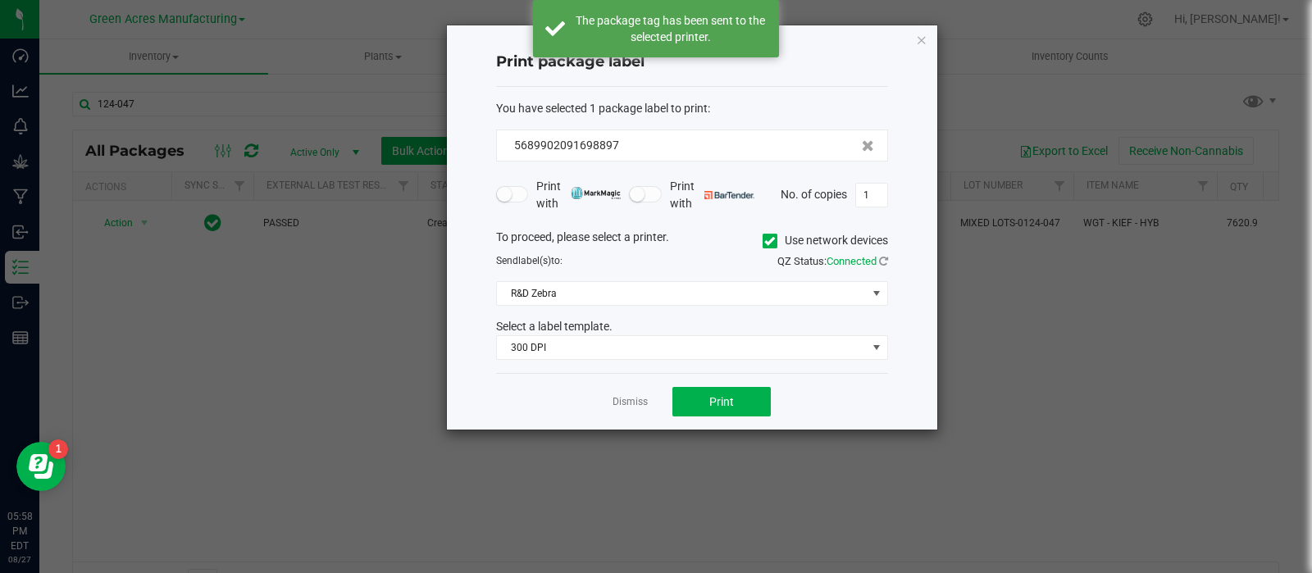
click at [615, 399] on link "Dismiss" at bounding box center [630, 402] width 35 height 14
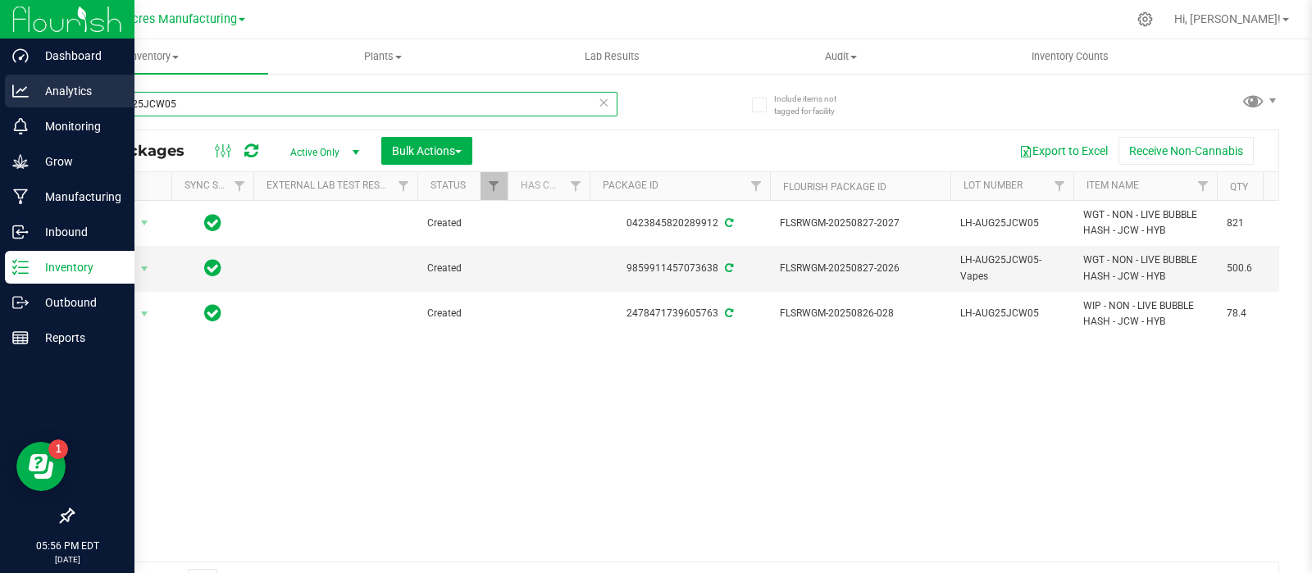
drag, startPoint x: 157, startPoint y: 104, endPoint x: 2, endPoint y: 107, distance: 155.0
click at [12, 124] on div "Dashboard Analytics Monitoring Grow Manufacturing Inbound Inventory Outbound Re…" at bounding box center [656, 286] width 1312 height 573
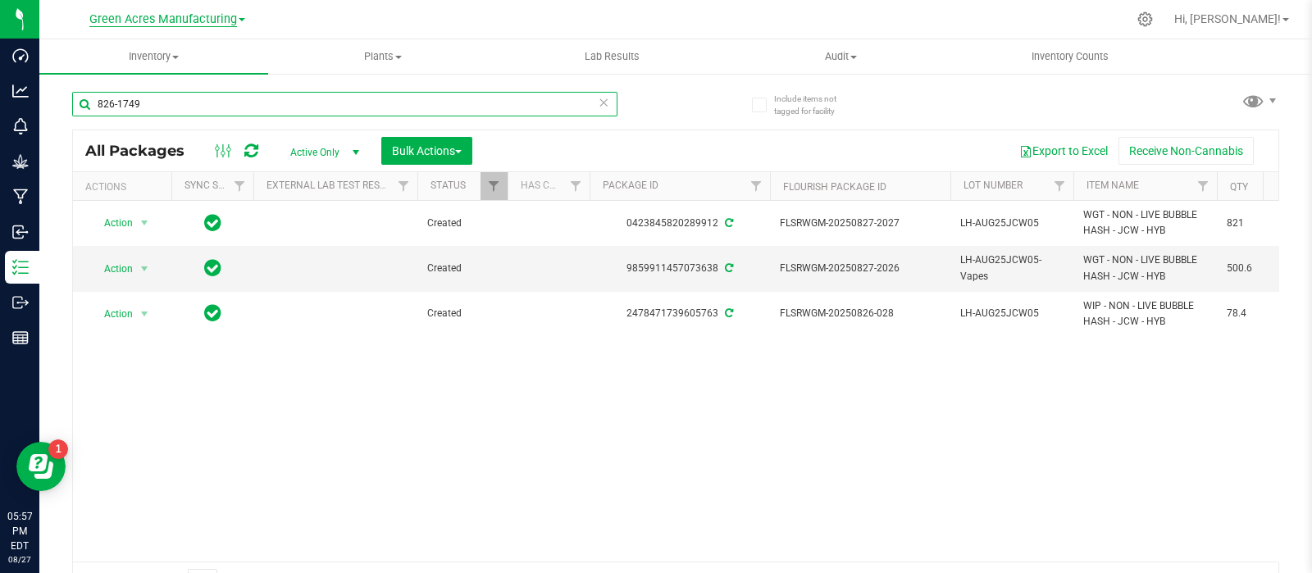
type input "826-1749"
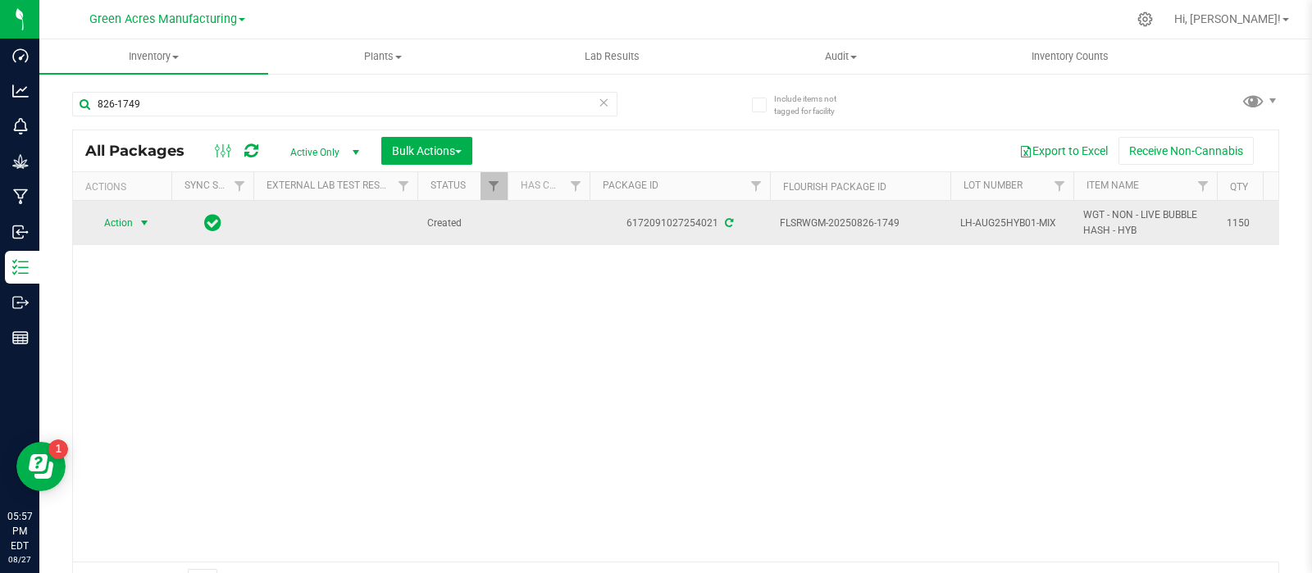
click at [123, 212] on span "Action" at bounding box center [111, 223] width 44 height 23
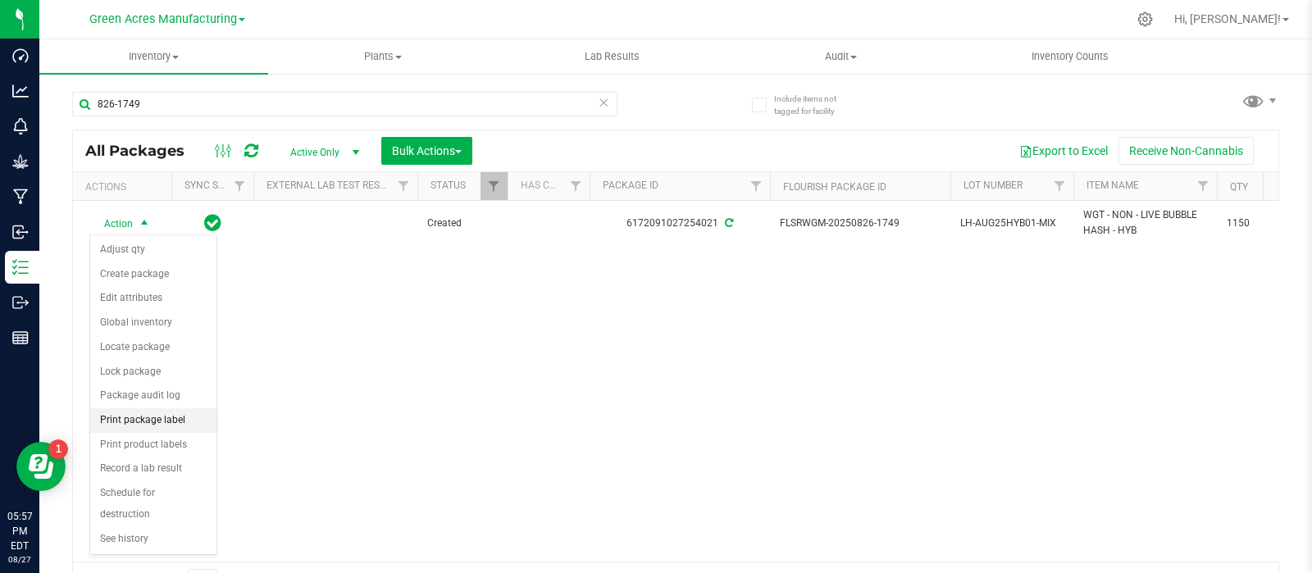
click at [146, 419] on li "Print package label" at bounding box center [153, 420] width 126 height 25
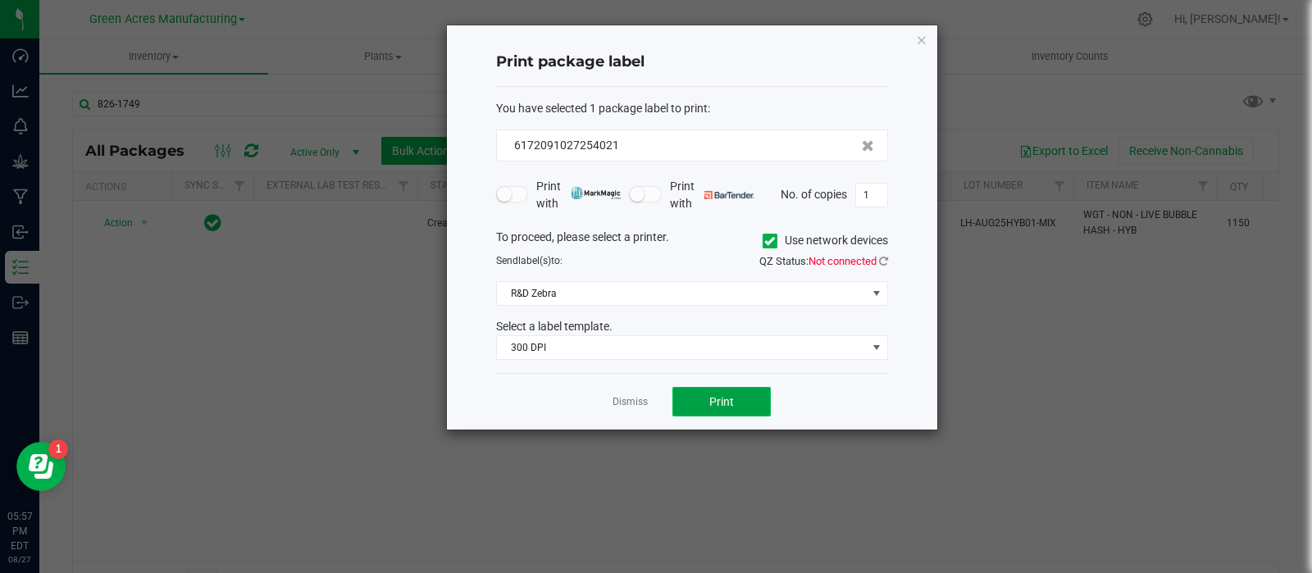
click at [695, 395] on button "Print" at bounding box center [721, 402] width 98 height 30
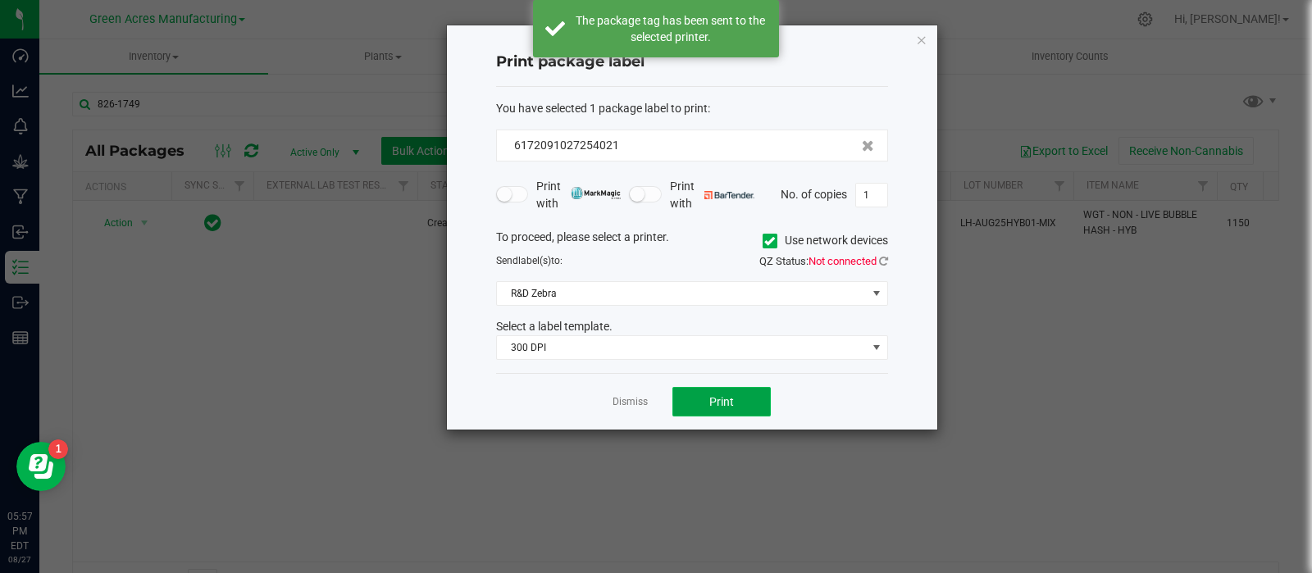
click at [695, 395] on button "Print" at bounding box center [721, 402] width 98 height 30
click at [629, 399] on link "Dismiss" at bounding box center [630, 402] width 35 height 14
